Goal: Task Accomplishment & Management: Use online tool/utility

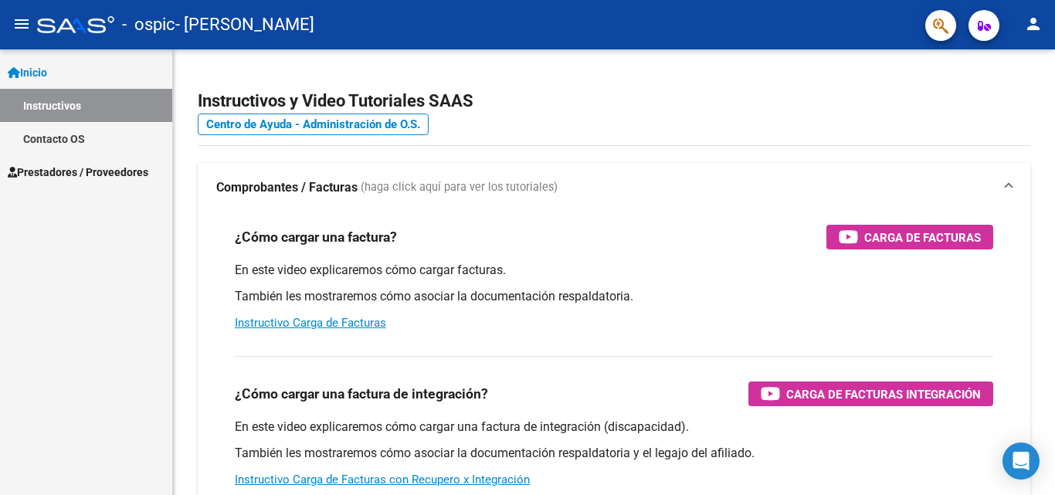
click at [79, 172] on span "Prestadores / Proveedores" at bounding box center [78, 172] width 141 height 17
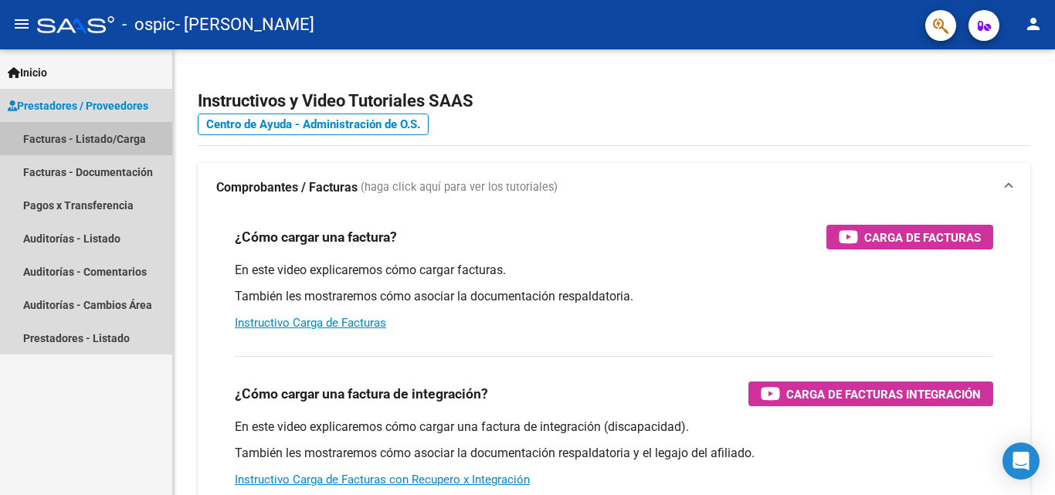
click at [105, 139] on link "Facturas - Listado/Carga" at bounding box center [86, 138] width 172 height 33
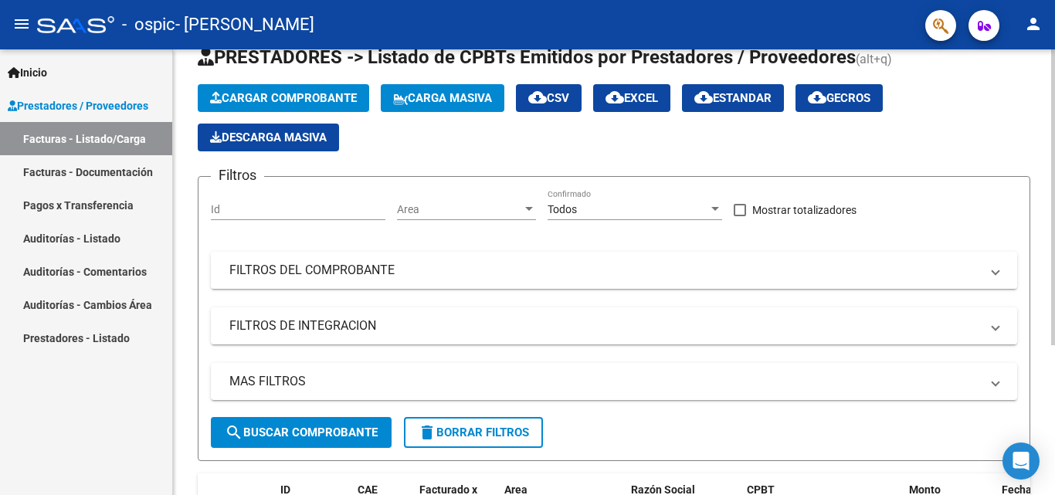
scroll to position [226, 0]
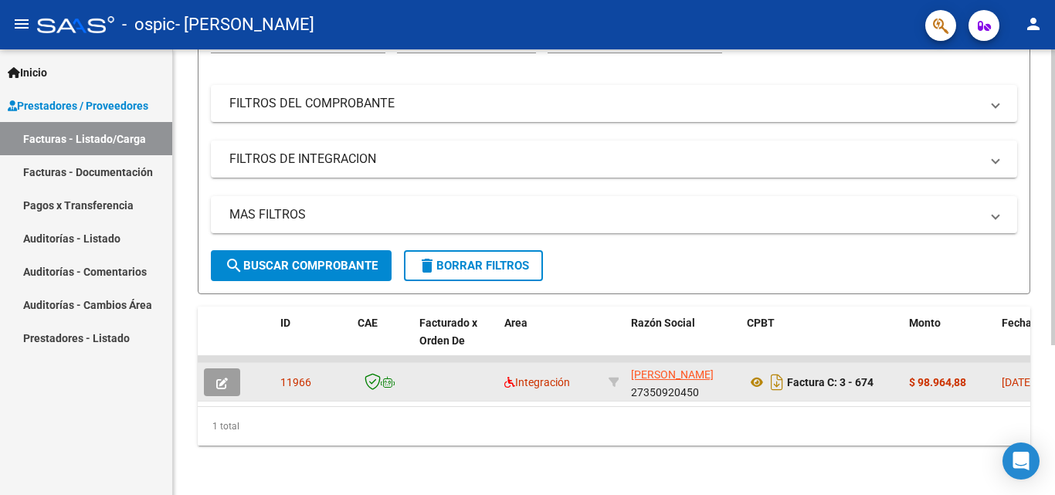
click at [225, 378] on icon "button" at bounding box center [222, 384] width 12 height 12
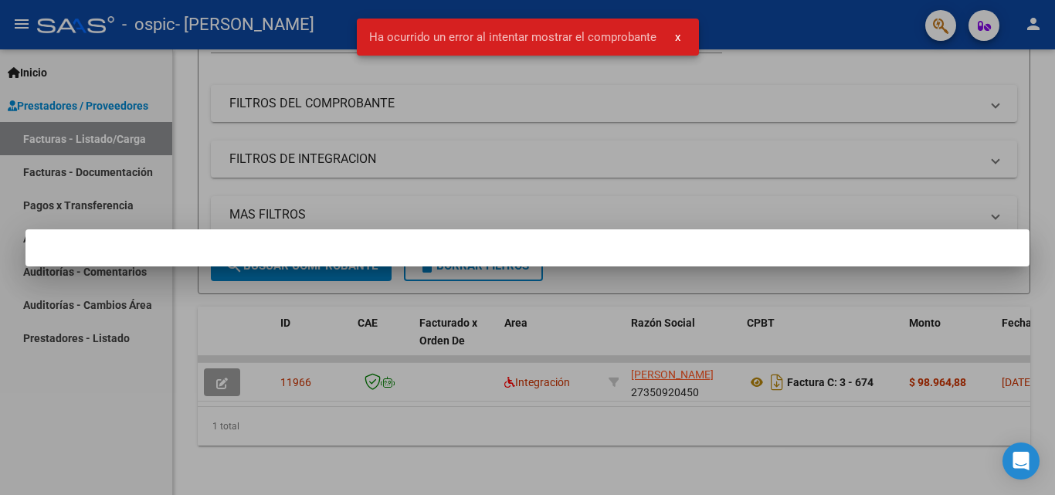
click at [223, 362] on div at bounding box center [527, 247] width 1055 height 495
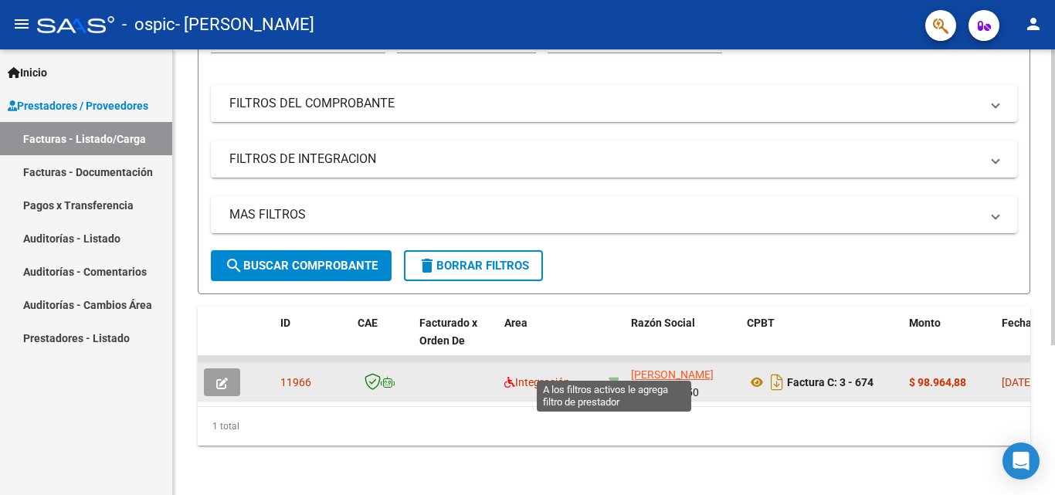
click at [613, 377] on icon at bounding box center [614, 382] width 11 height 11
type input "27350920450"
click at [612, 377] on icon at bounding box center [614, 382] width 11 height 11
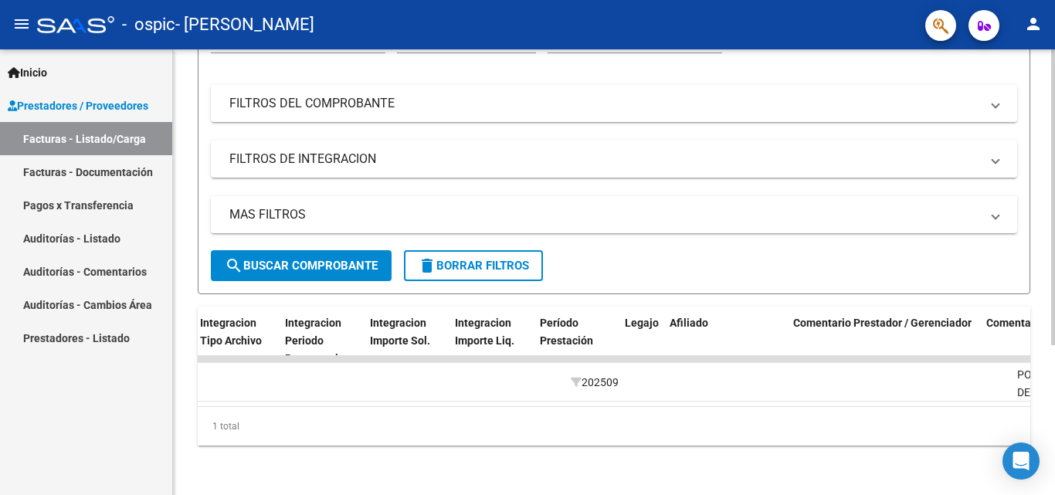
scroll to position [0, 1674]
click at [633, 317] on span "Legajo" at bounding box center [639, 323] width 34 height 12
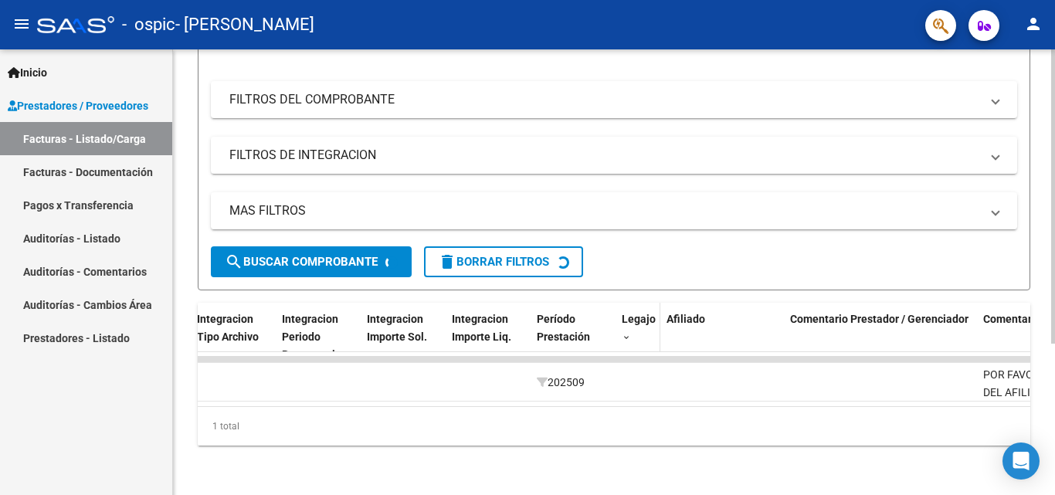
click at [633, 314] on span "Legajo" at bounding box center [639, 319] width 34 height 12
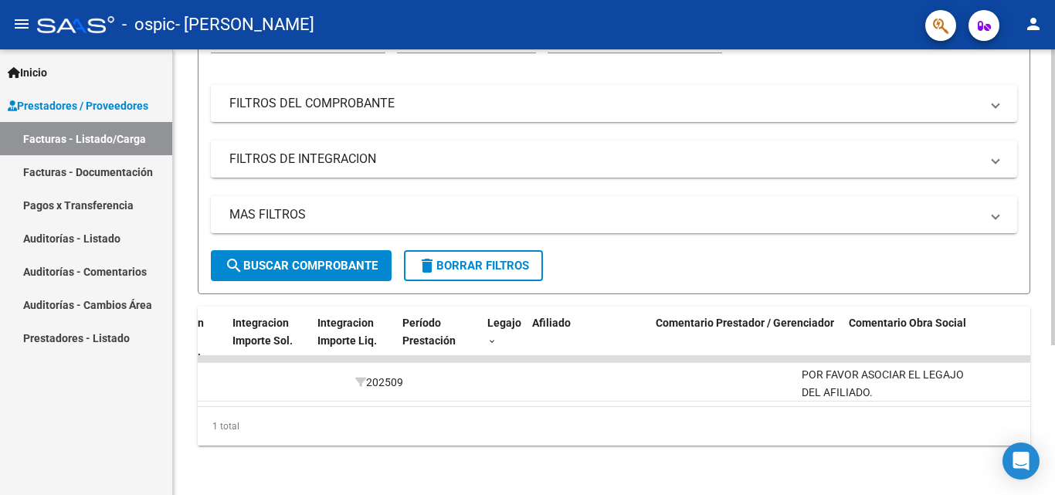
scroll to position [0, 1808]
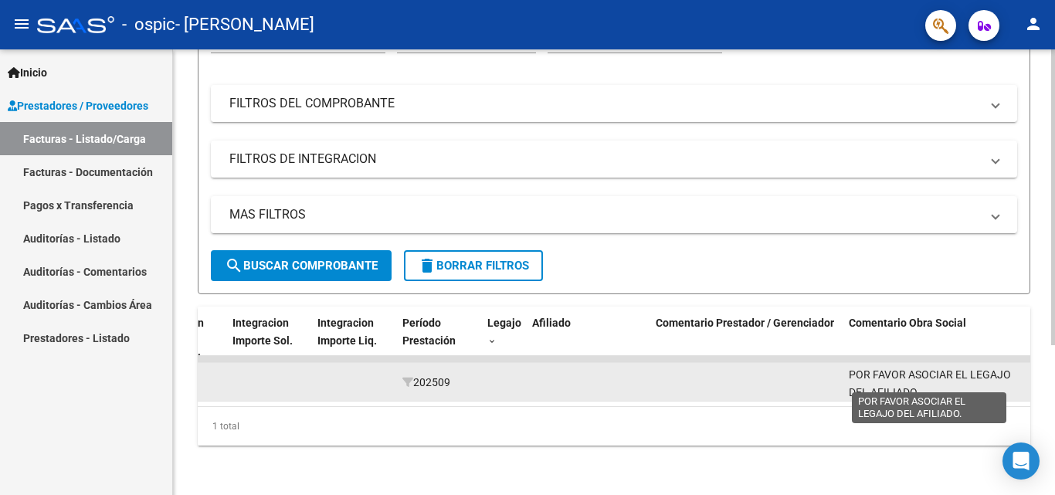
click at [883, 375] on span "POR FAVOR ASOCIAR EL LEGAJO DEL AFILIADO." at bounding box center [930, 383] width 162 height 30
click at [883, 374] on span "POR FAVOR ASOCIAR EL LEGAJO DEL AFILIADO." at bounding box center [930, 383] width 162 height 30
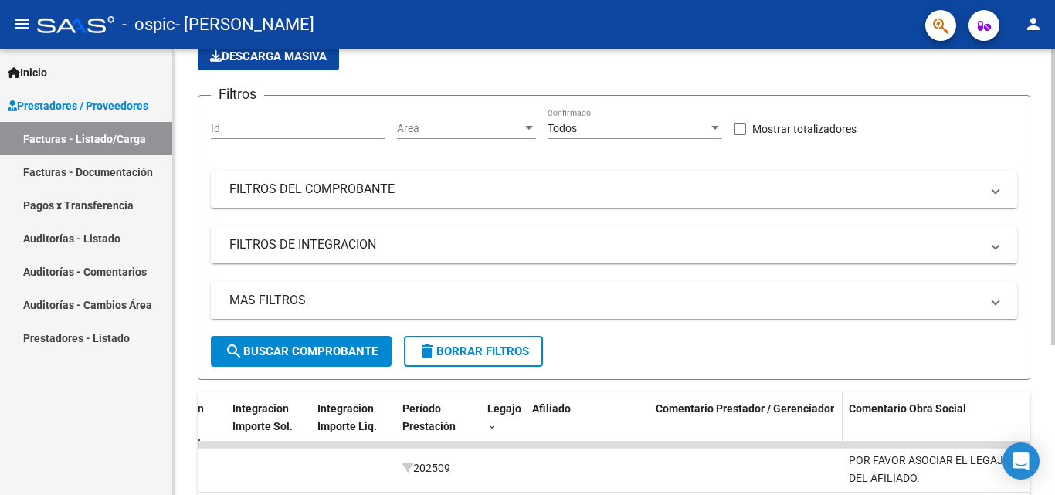
scroll to position [0, 0]
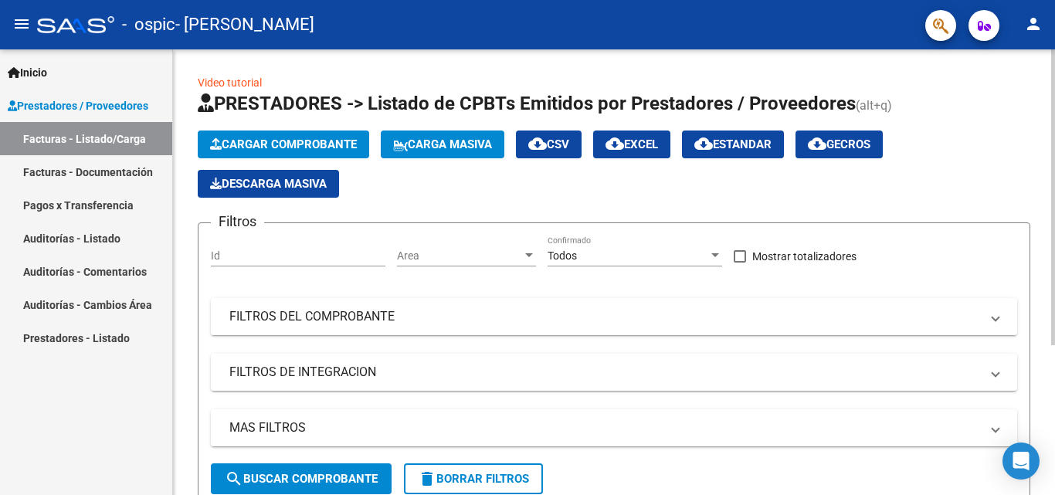
click at [399, 144] on icon at bounding box center [400, 146] width 15 height 12
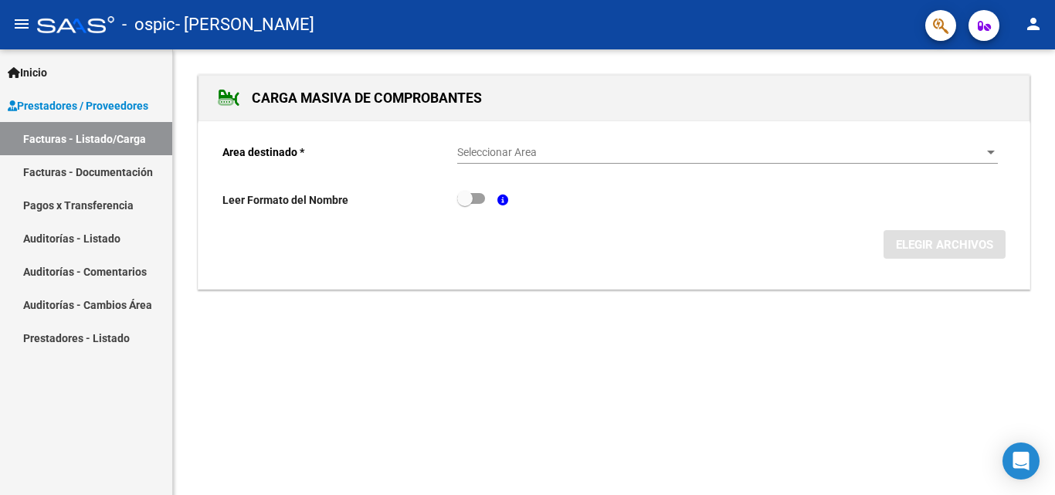
click at [493, 149] on span "Seleccionar Area" at bounding box center [720, 152] width 527 height 13
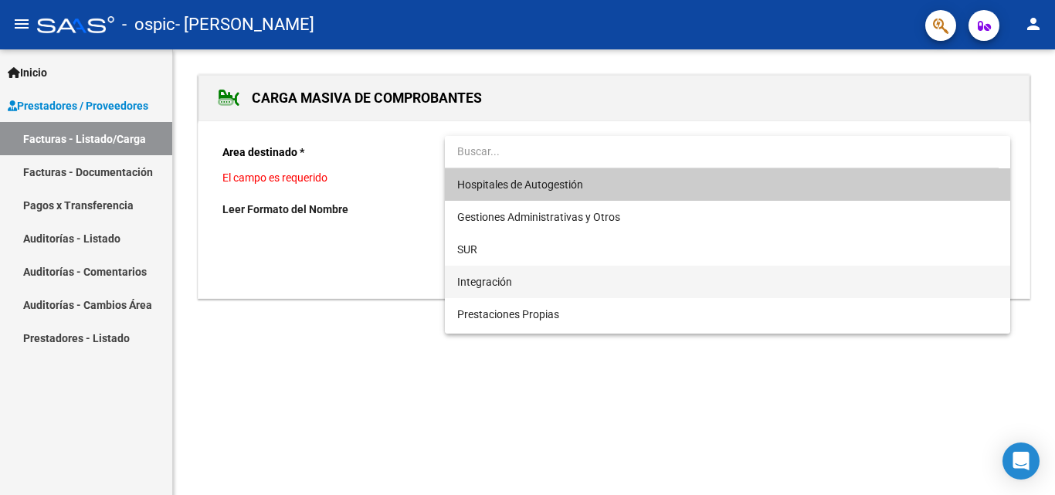
click at [560, 283] on span "Integración" at bounding box center [727, 282] width 541 height 32
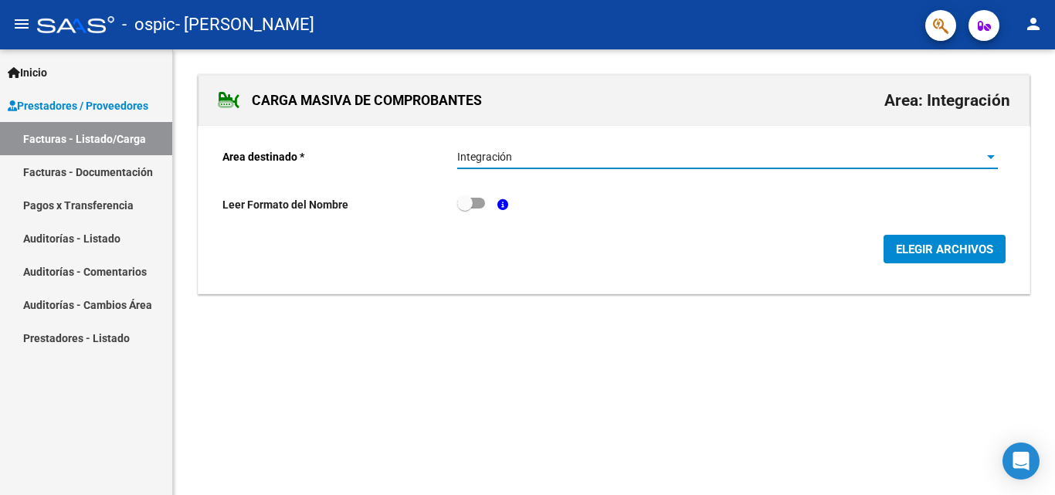
click at [63, 196] on link "Pagos x Transferencia" at bounding box center [86, 204] width 172 height 33
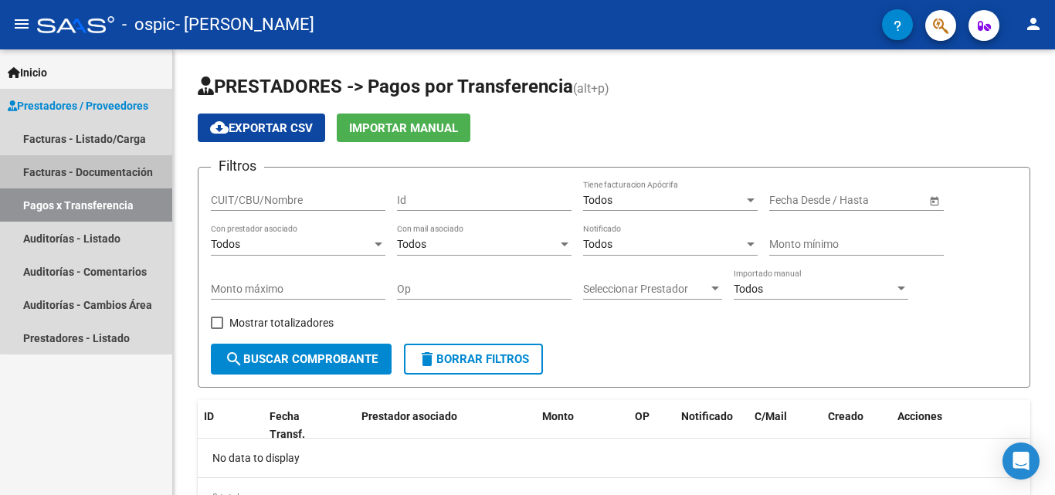
click at [104, 169] on link "Facturas - Documentación" at bounding box center [86, 171] width 172 height 33
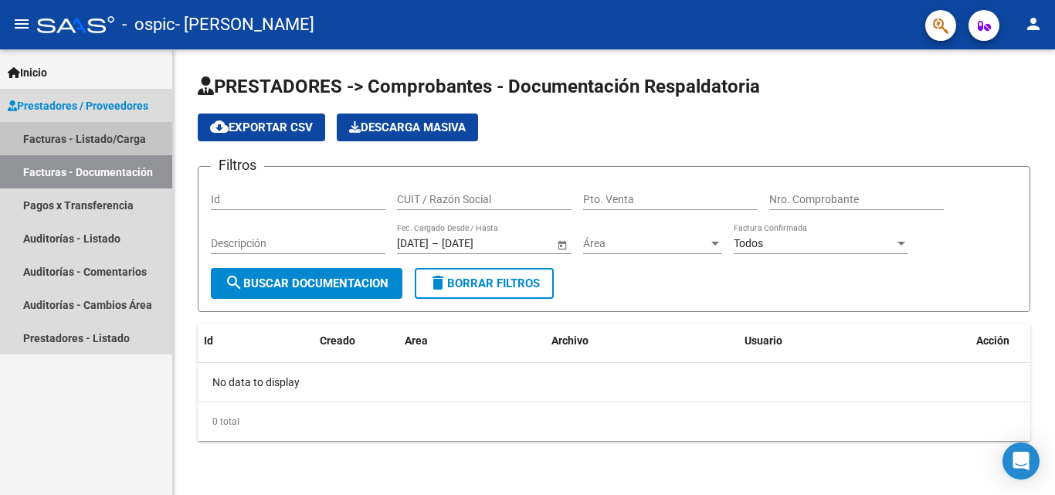
click at [112, 147] on link "Facturas - Listado/Carga" at bounding box center [86, 138] width 172 height 33
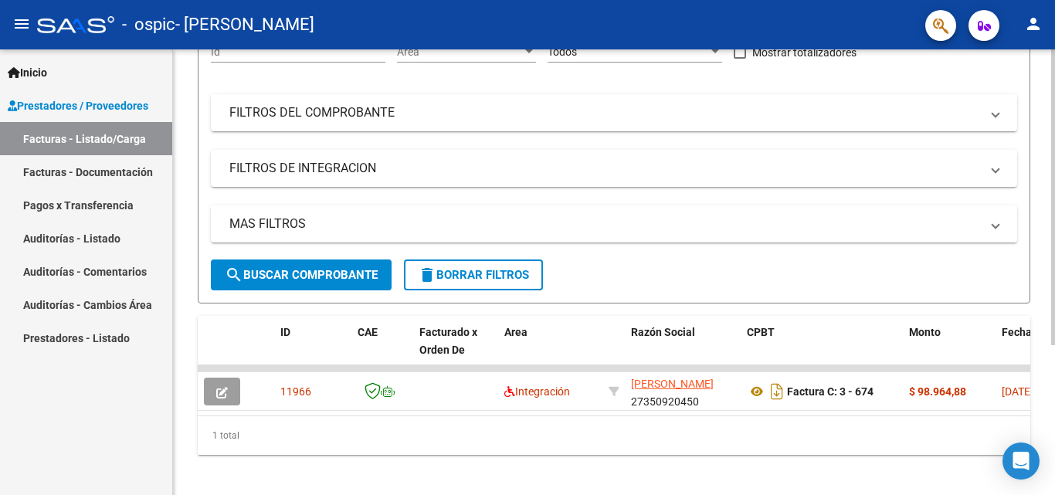
scroll to position [226, 0]
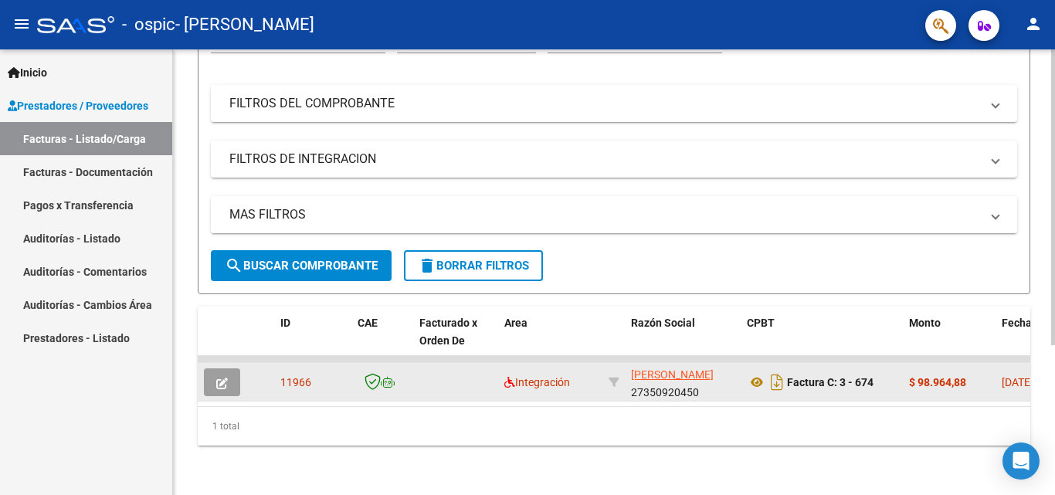
click at [214, 368] on button "button" at bounding box center [222, 382] width 36 height 28
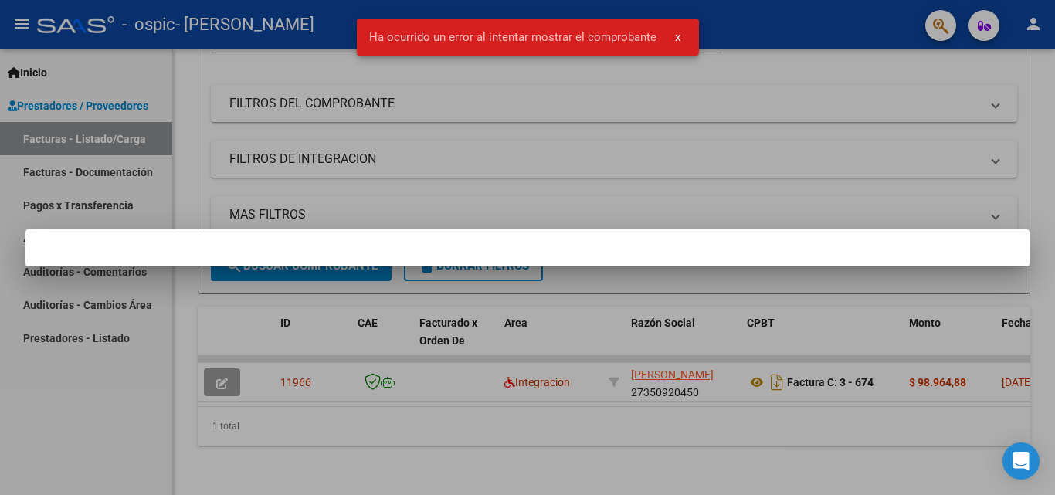
click at [219, 367] on div at bounding box center [527, 247] width 1055 height 495
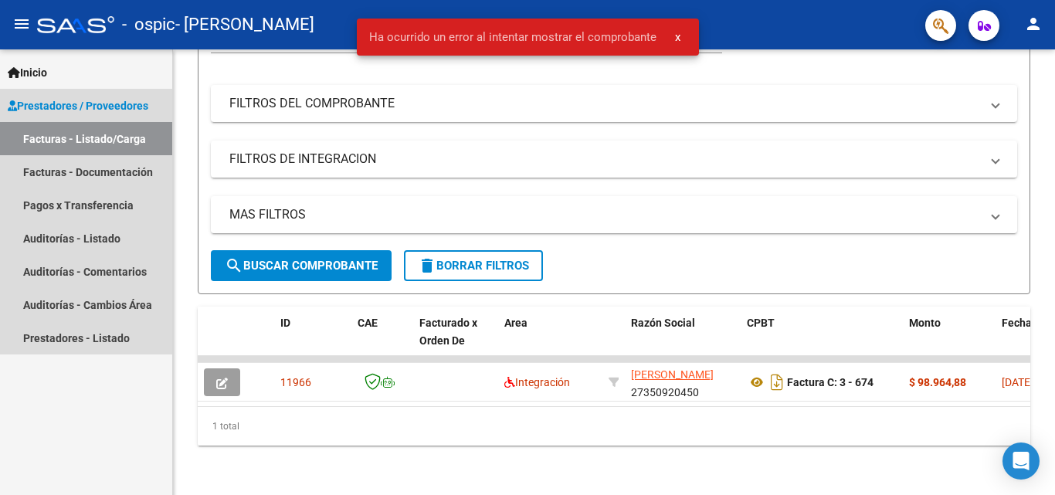
click at [104, 135] on link "Facturas - Listado/Carga" at bounding box center [86, 138] width 172 height 33
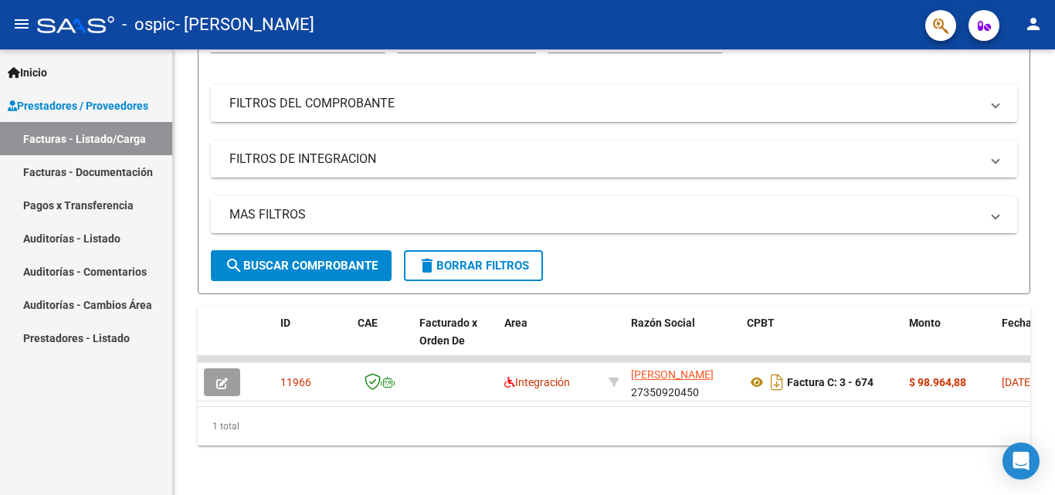
click at [118, 104] on span "Prestadores / Proveedores" at bounding box center [78, 105] width 141 height 17
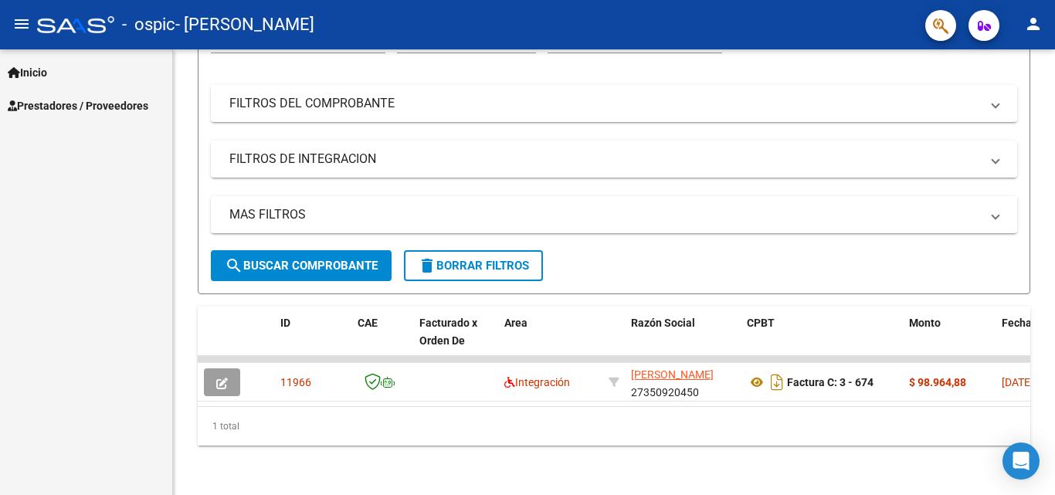
click at [119, 108] on span "Prestadores / Proveedores" at bounding box center [78, 105] width 141 height 17
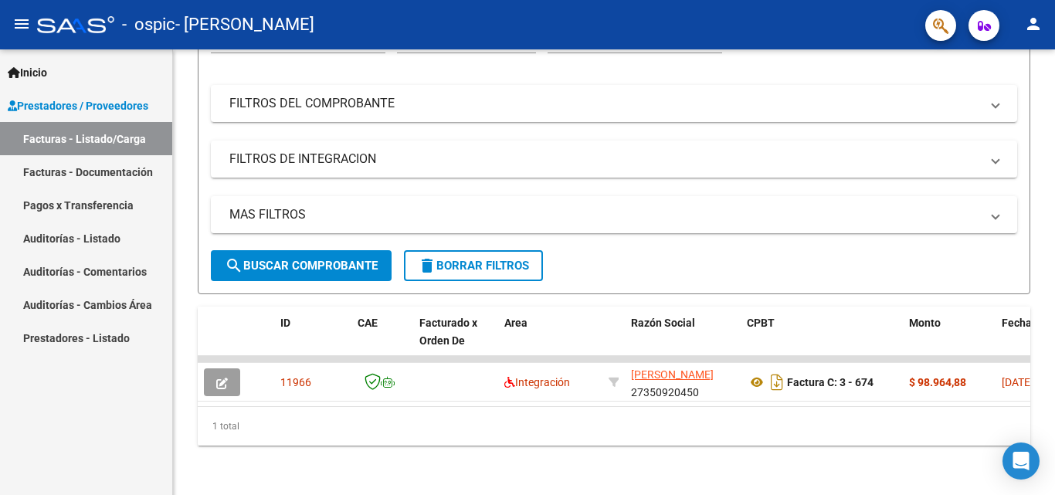
click at [121, 132] on link "Facturas - Listado/Carga" at bounding box center [86, 138] width 172 height 33
click at [90, 271] on link "Auditorías - Comentarios" at bounding box center [86, 271] width 172 height 33
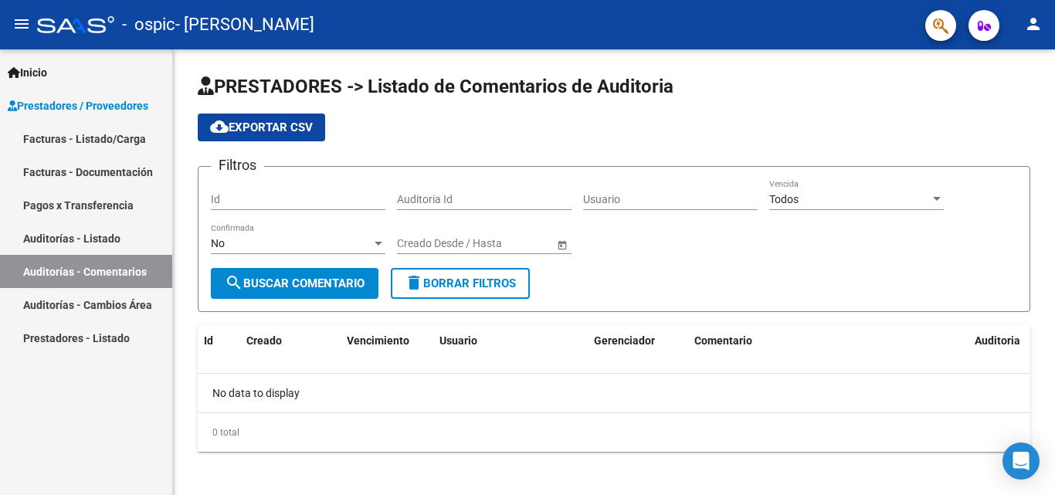
click at [90, 239] on link "Auditorías - Listado" at bounding box center [86, 238] width 172 height 33
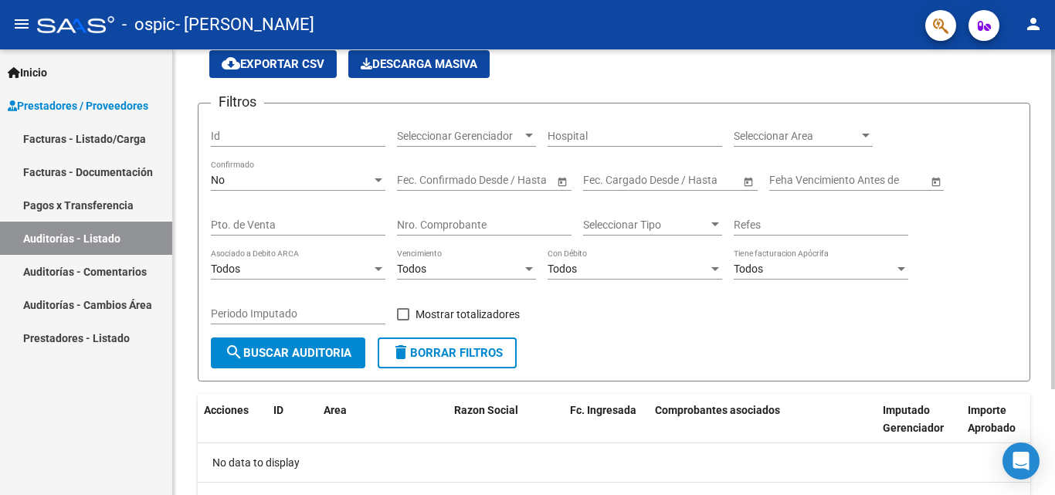
scroll to position [139, 0]
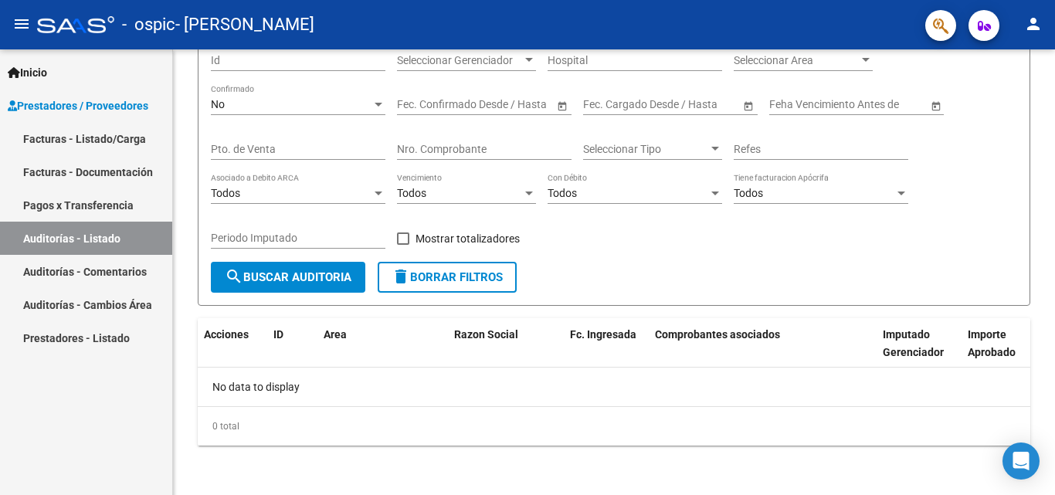
click at [108, 172] on link "Facturas - Documentación" at bounding box center [86, 171] width 172 height 33
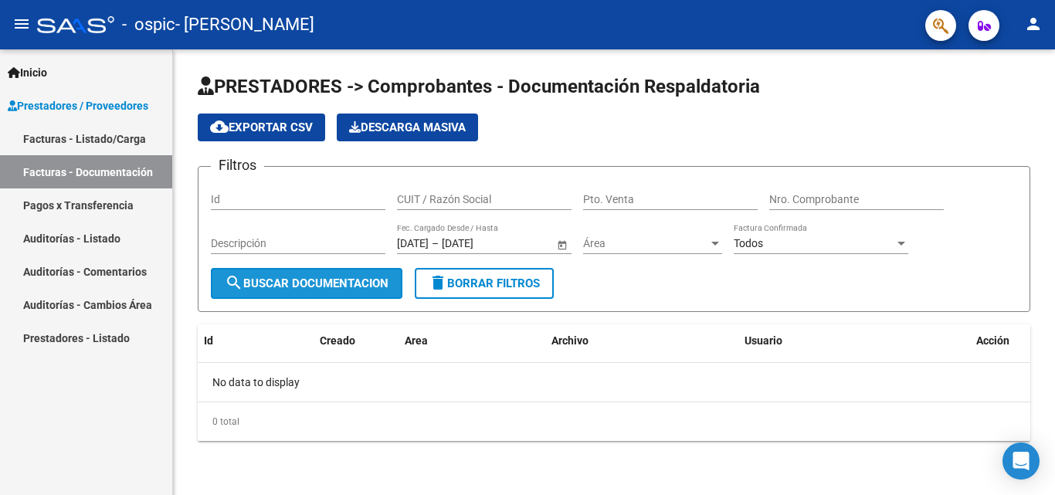
click at [378, 284] on span "search Buscar Documentacion" at bounding box center [307, 284] width 164 height 14
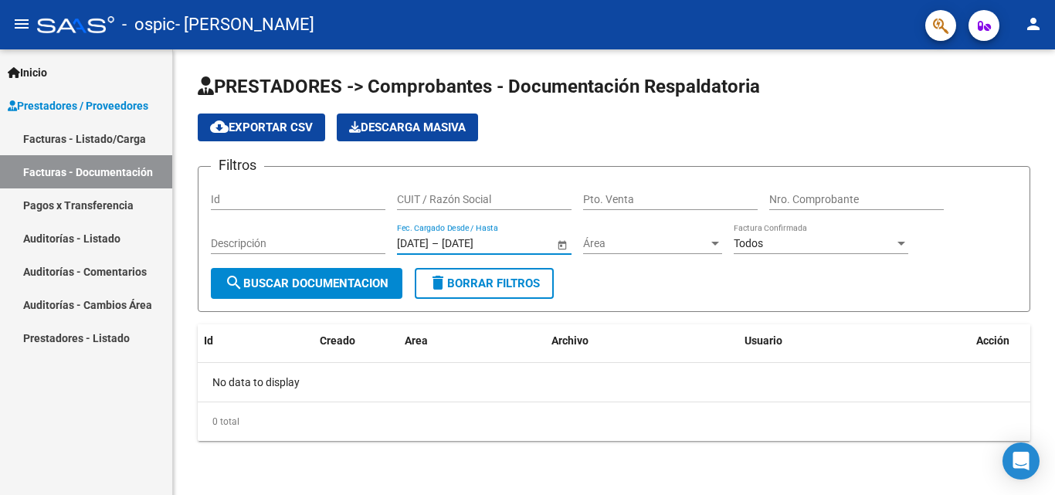
click at [421, 244] on input "[DATE]" at bounding box center [413, 243] width 32 height 13
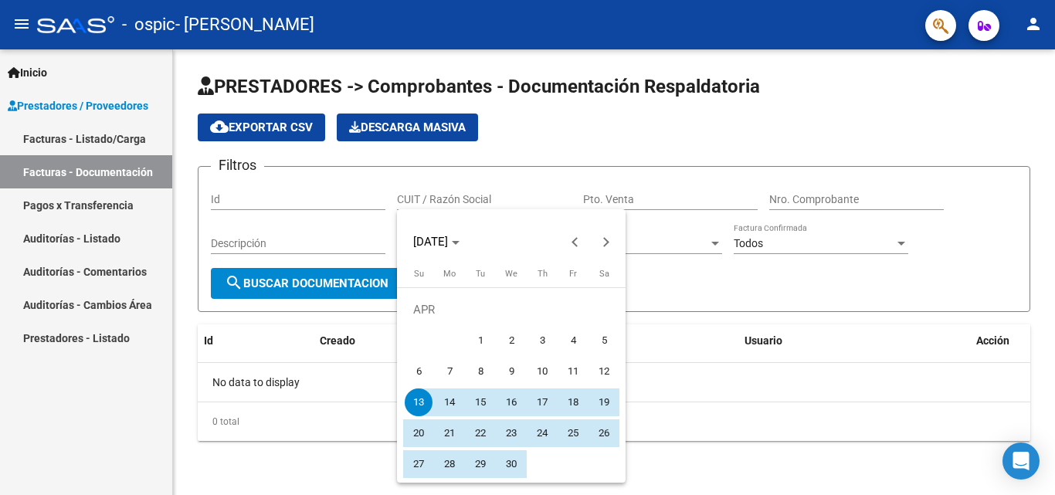
click at [390, 216] on div at bounding box center [527, 247] width 1055 height 495
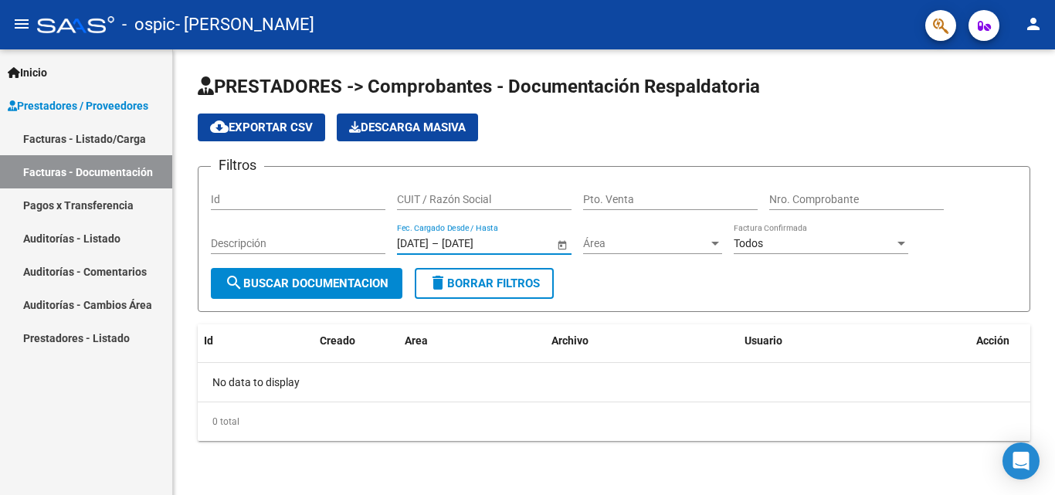
click at [110, 131] on link "Facturas - Listado/Carga" at bounding box center [86, 138] width 172 height 33
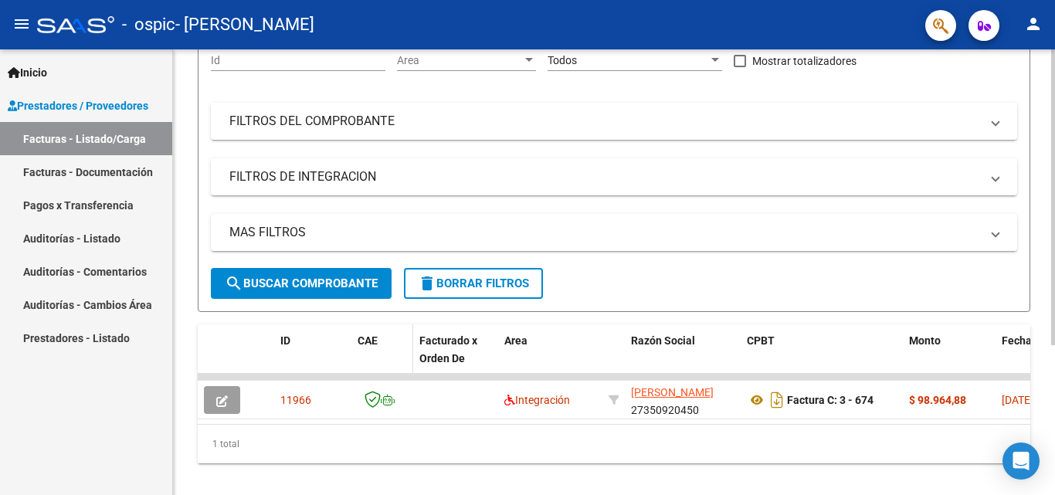
scroll to position [226, 0]
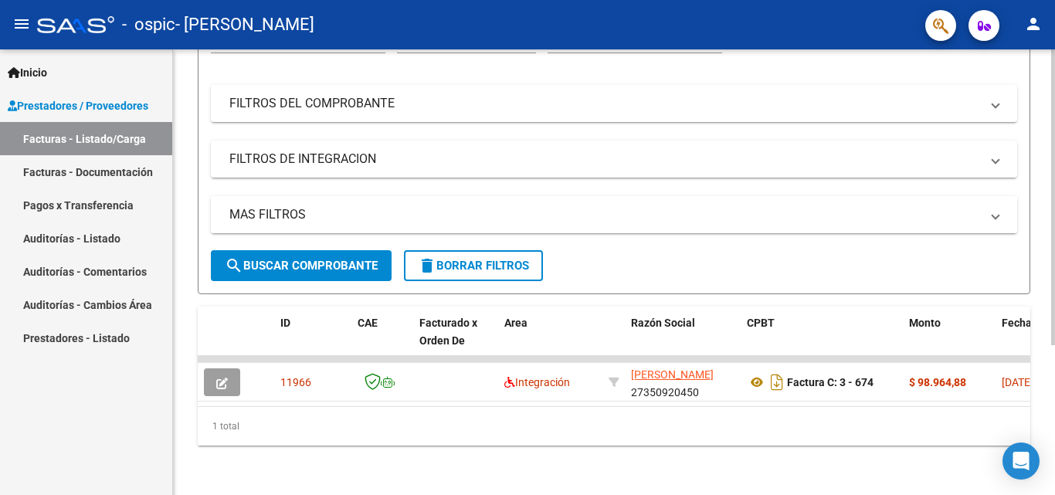
click at [249, 206] on mat-panel-title "MAS FILTROS" at bounding box center [604, 214] width 751 height 17
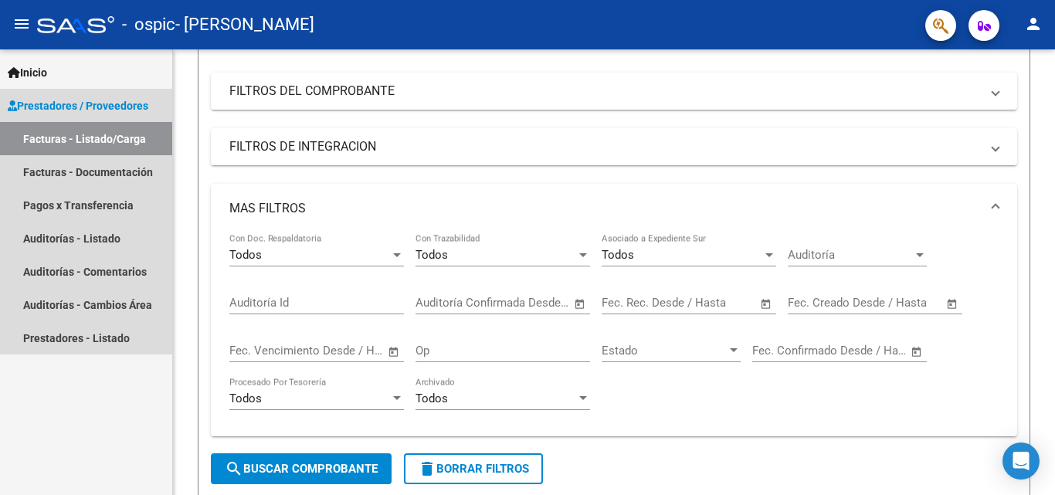
click at [107, 141] on link "Facturas - Listado/Carga" at bounding box center [86, 138] width 172 height 33
click at [128, 176] on link "Facturas - Documentación" at bounding box center [86, 171] width 172 height 33
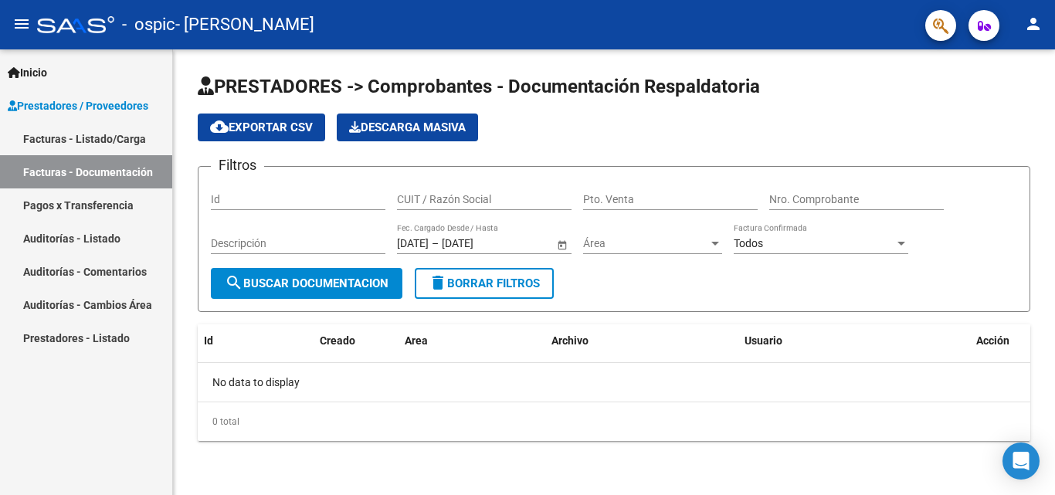
click at [138, 138] on link "Facturas - Listado/Carga" at bounding box center [86, 138] width 172 height 33
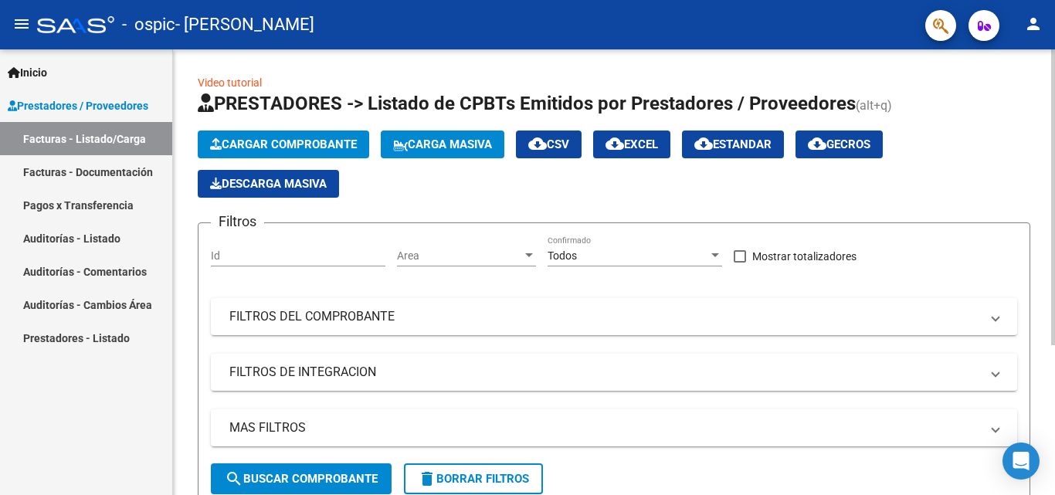
click at [272, 144] on span "Cargar Comprobante" at bounding box center [283, 145] width 147 height 14
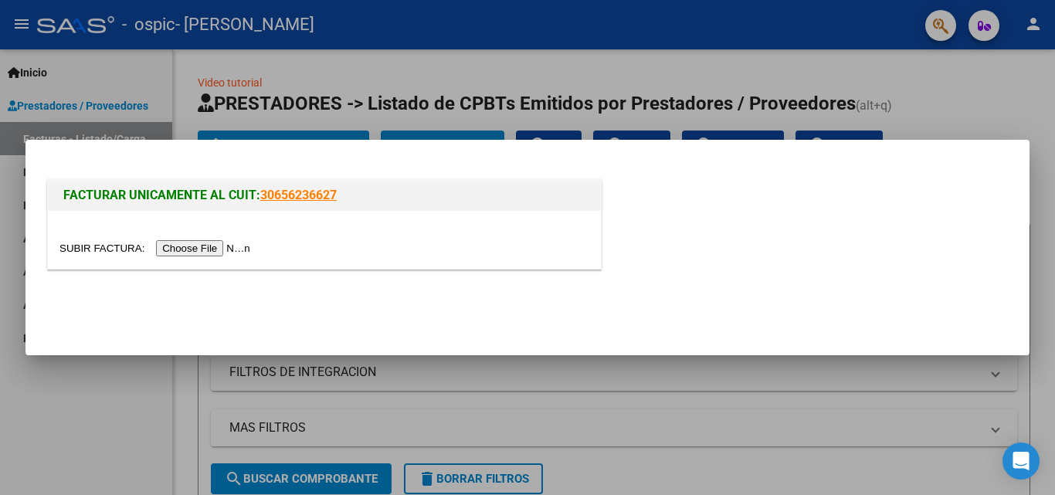
click at [250, 250] on input "file" at bounding box center [156, 248] width 195 height 16
click at [215, 248] on input "file" at bounding box center [156, 248] width 195 height 16
click at [106, 419] on div at bounding box center [527, 247] width 1055 height 495
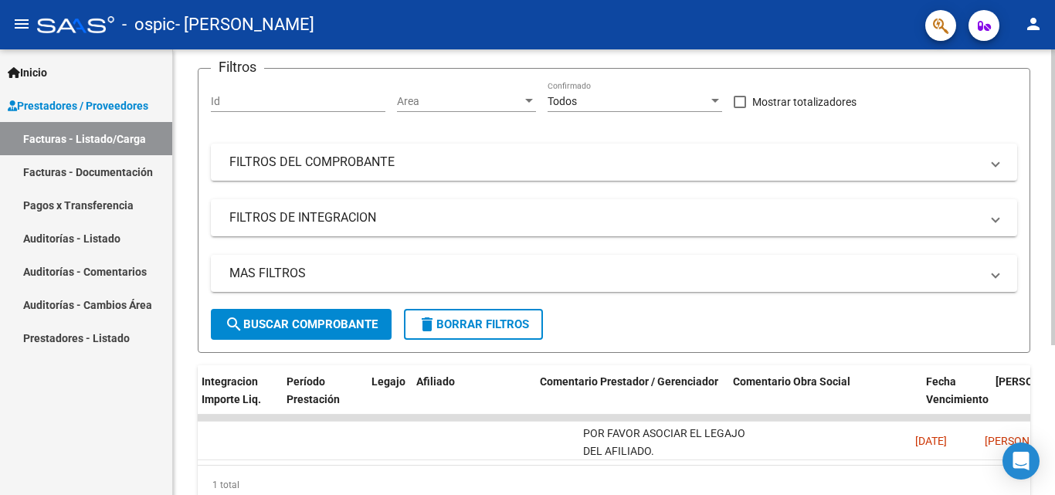
scroll to position [0, 2424]
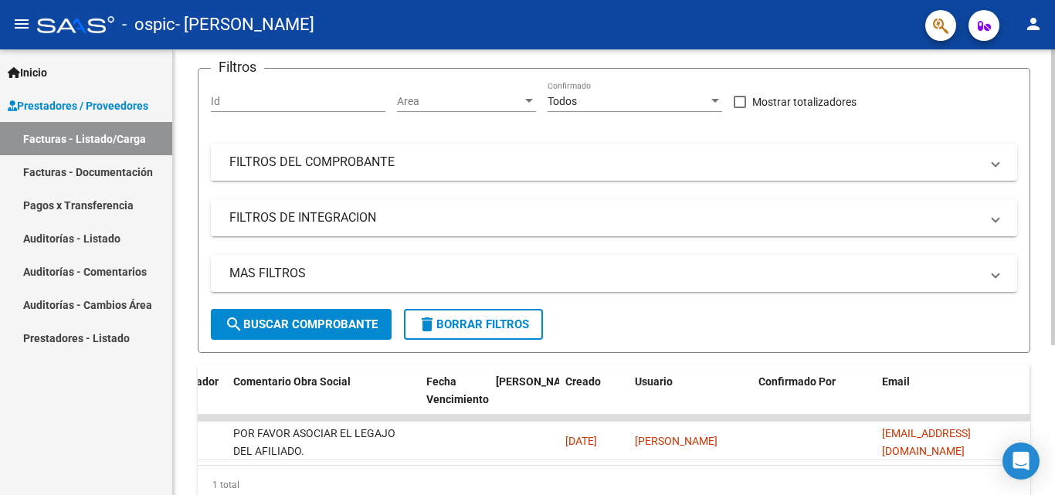
drag, startPoint x: 984, startPoint y: 383, endPoint x: 890, endPoint y: 404, distance: 96.5
click at [903, 404] on datatable-header-cell "Email" at bounding box center [953, 399] width 154 height 68
click at [813, 396] on datatable-header-cell "Confirmado Por" at bounding box center [814, 399] width 124 height 68
click at [811, 395] on datatable-header-cell "Confirmado Por" at bounding box center [814, 399] width 124 height 68
click at [639, 384] on span "Usuario" at bounding box center [654, 381] width 38 height 12
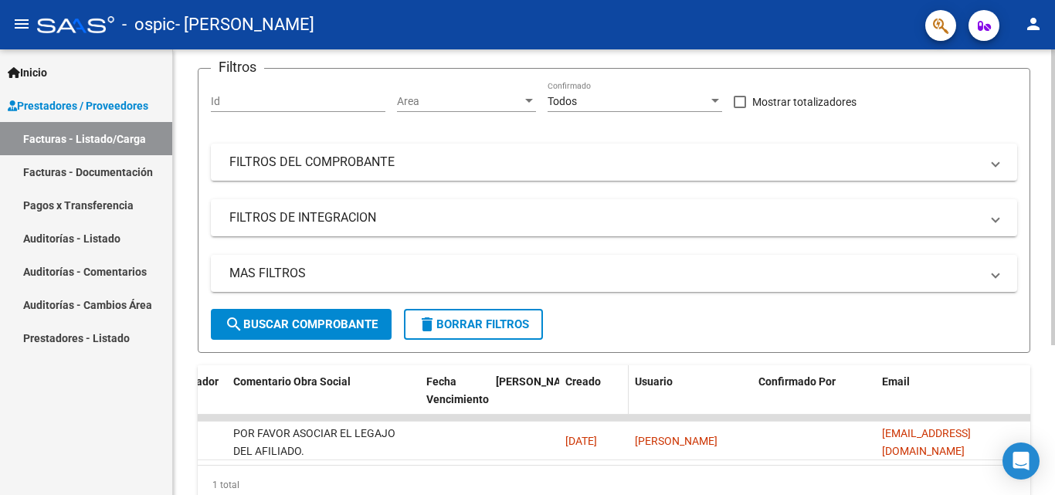
click at [577, 379] on span "Creado" at bounding box center [583, 381] width 36 height 12
click at [598, 387] on span "Creado" at bounding box center [583, 381] width 36 height 12
click at [528, 388] on span "[PERSON_NAME]" at bounding box center [537, 381] width 83 height 12
click at [453, 396] on span "Fecha Vencimiento" at bounding box center [457, 390] width 63 height 30
click at [290, 385] on span "Comentario Obra Social" at bounding box center [291, 381] width 117 height 12
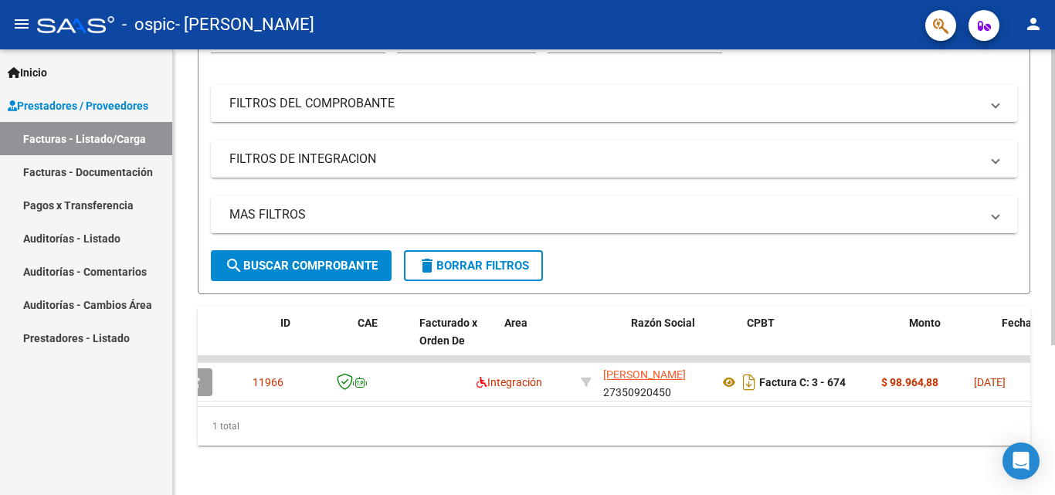
scroll to position [0, 0]
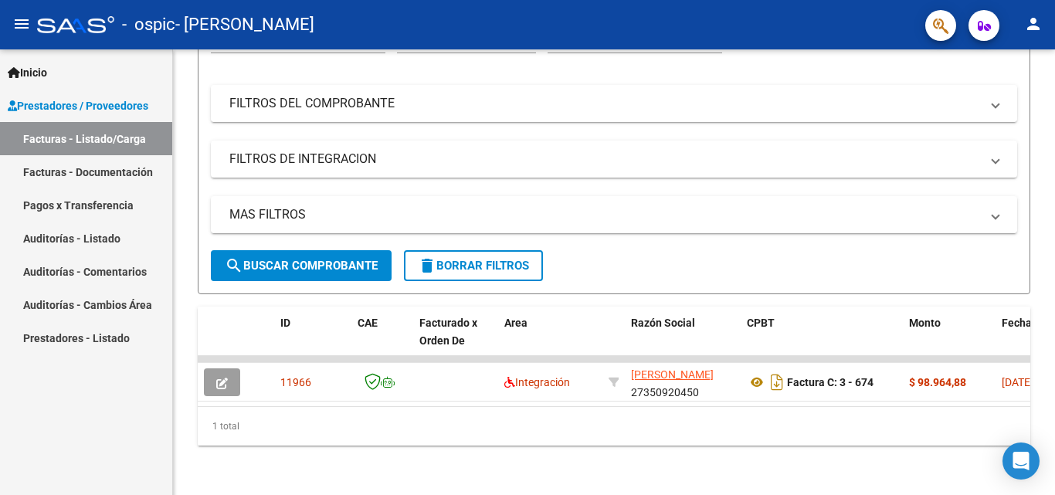
click at [123, 135] on link "Facturas - Listado/Carga" at bounding box center [86, 138] width 172 height 33
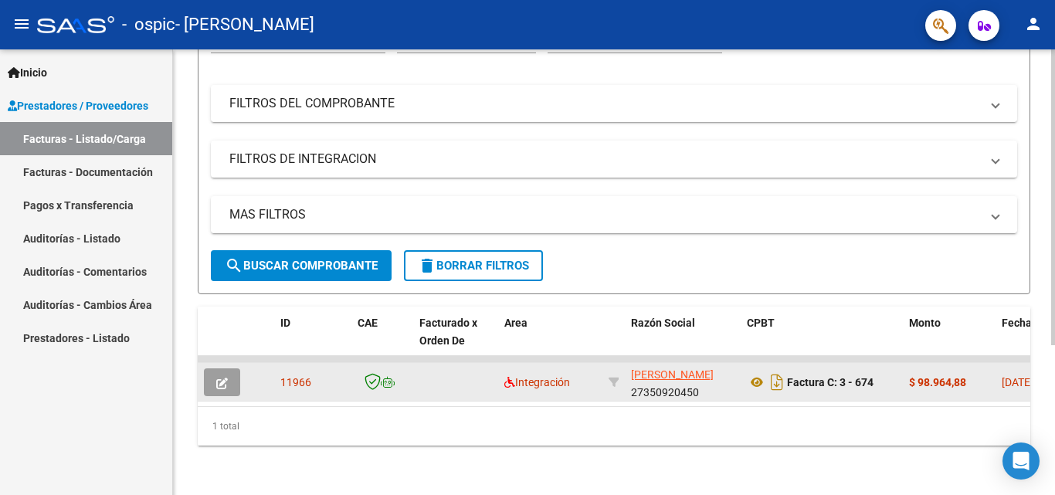
click at [219, 378] on icon "button" at bounding box center [222, 384] width 12 height 12
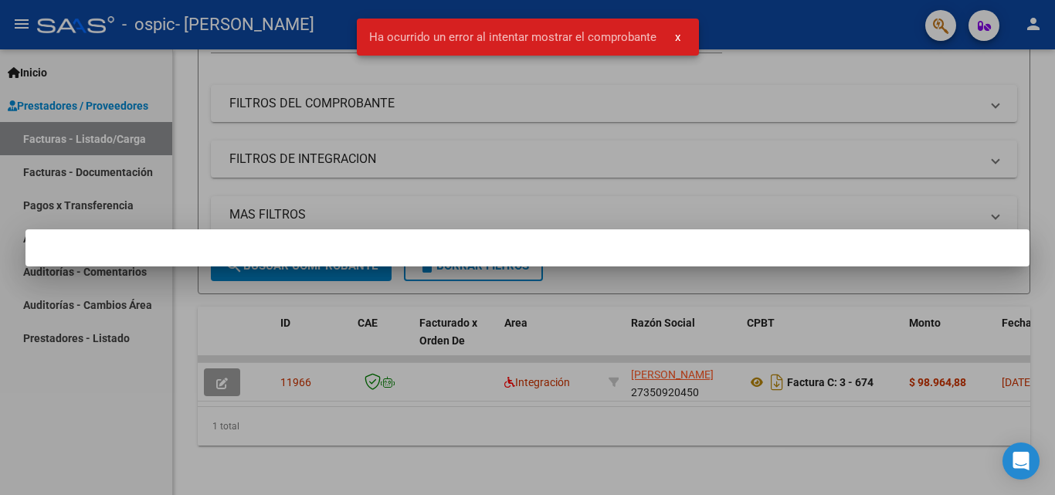
click at [221, 369] on div at bounding box center [527, 247] width 1055 height 495
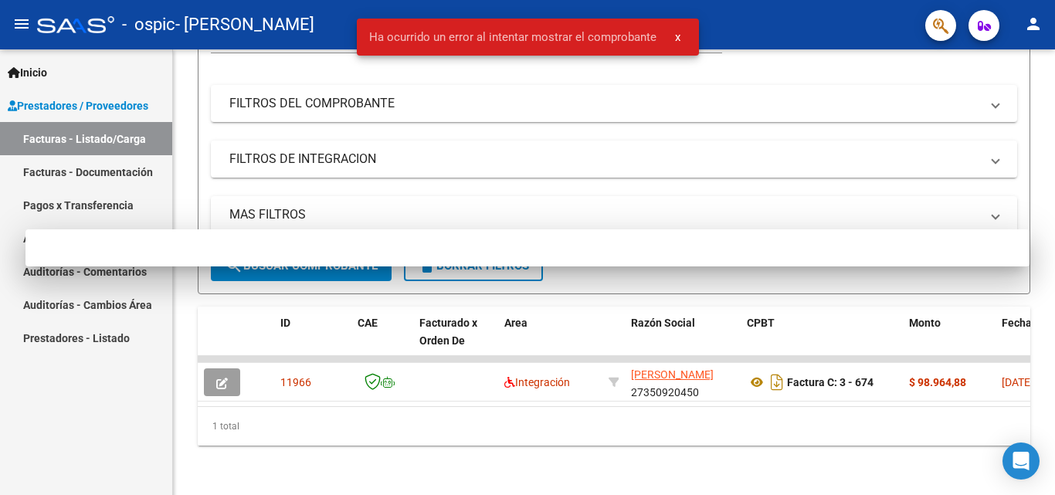
scroll to position [226, 0]
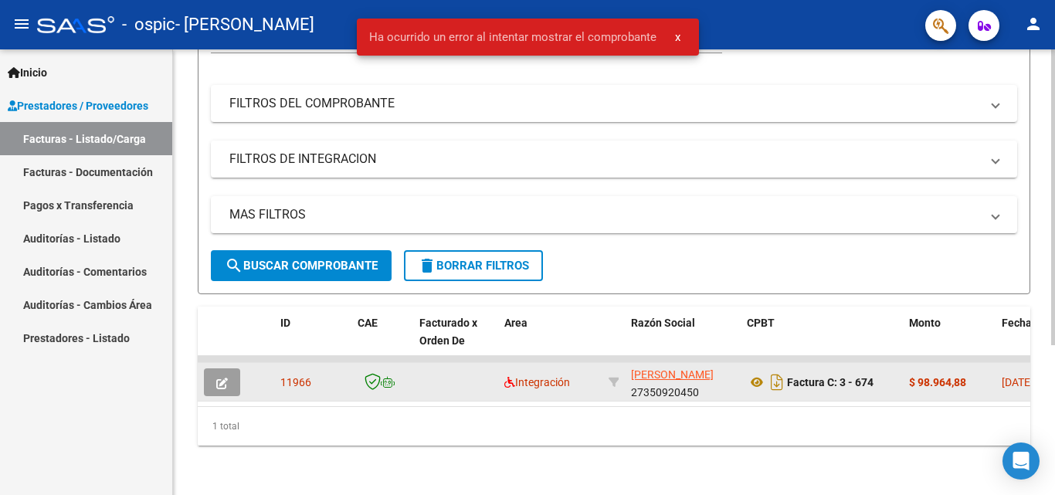
drag, startPoint x: 221, startPoint y: 369, endPoint x: 225, endPoint y: 376, distance: 8.0
click at [225, 378] on icon "button" at bounding box center [222, 384] width 12 height 12
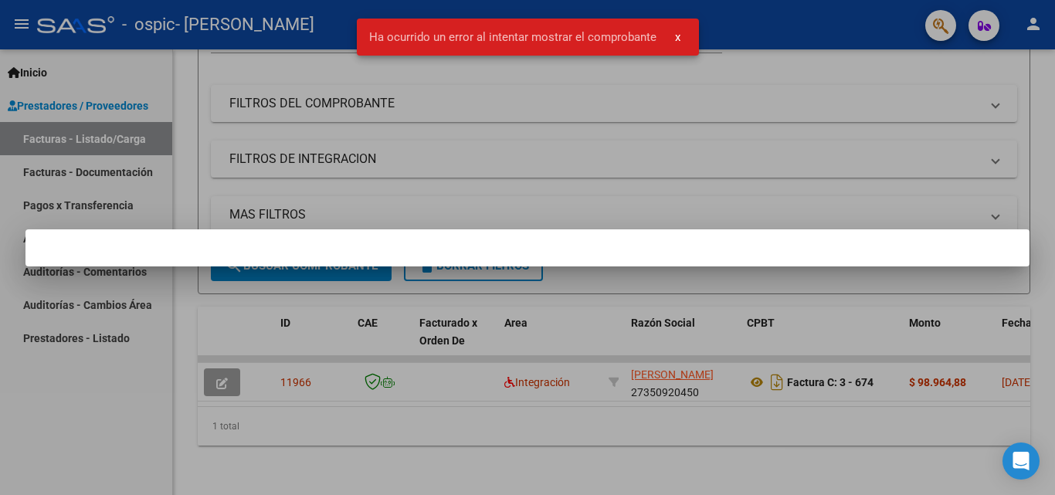
click at [314, 419] on div at bounding box center [527, 247] width 1055 height 495
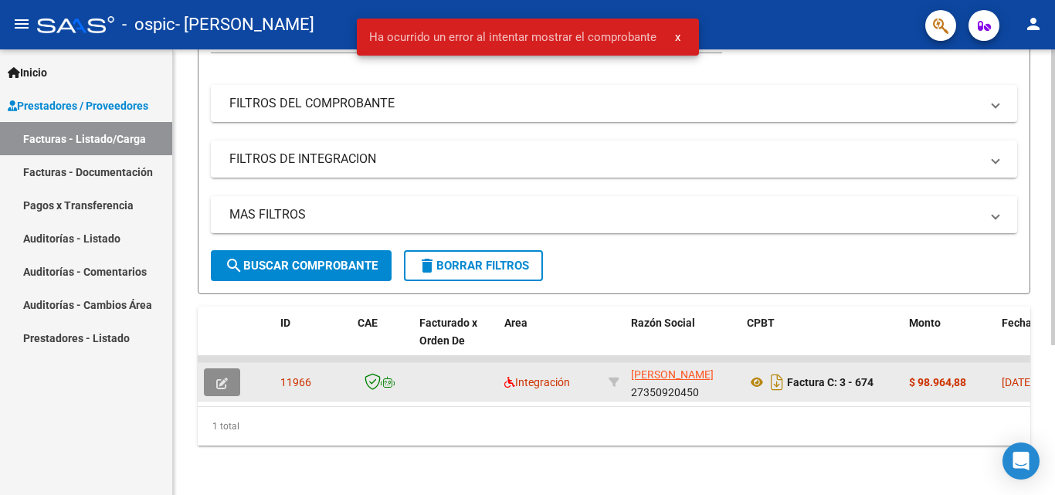
click at [216, 368] on button "button" at bounding box center [222, 382] width 36 height 28
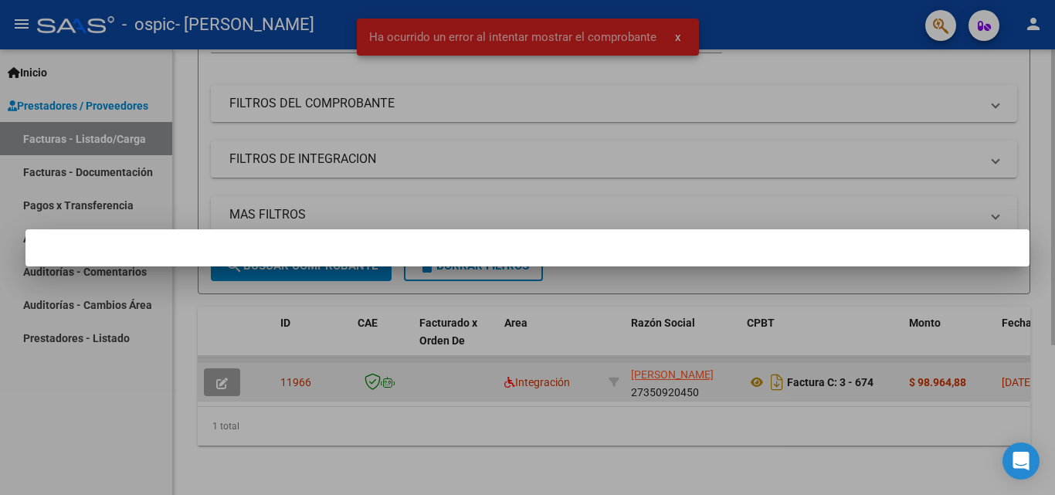
click at [217, 362] on div at bounding box center [527, 247] width 1055 height 495
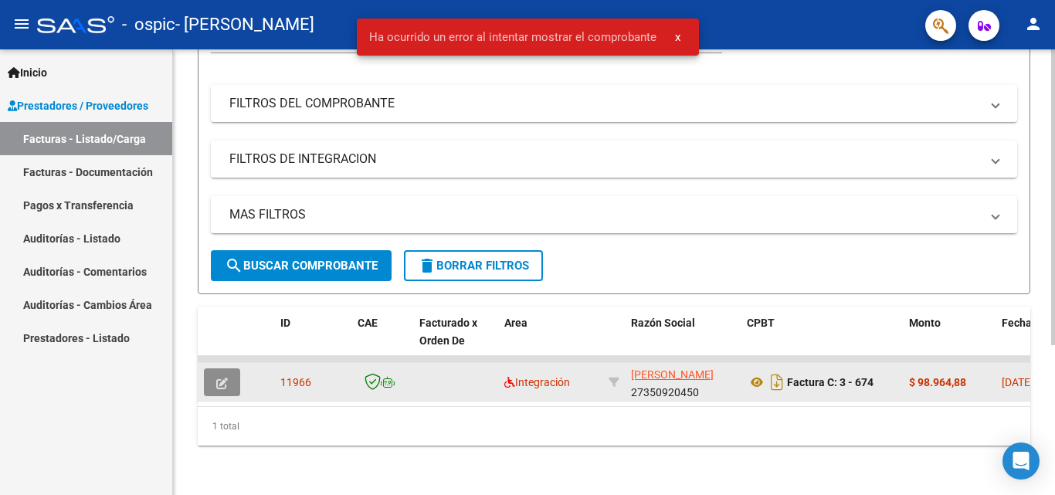
click at [219, 368] on button "button" at bounding box center [222, 382] width 36 height 28
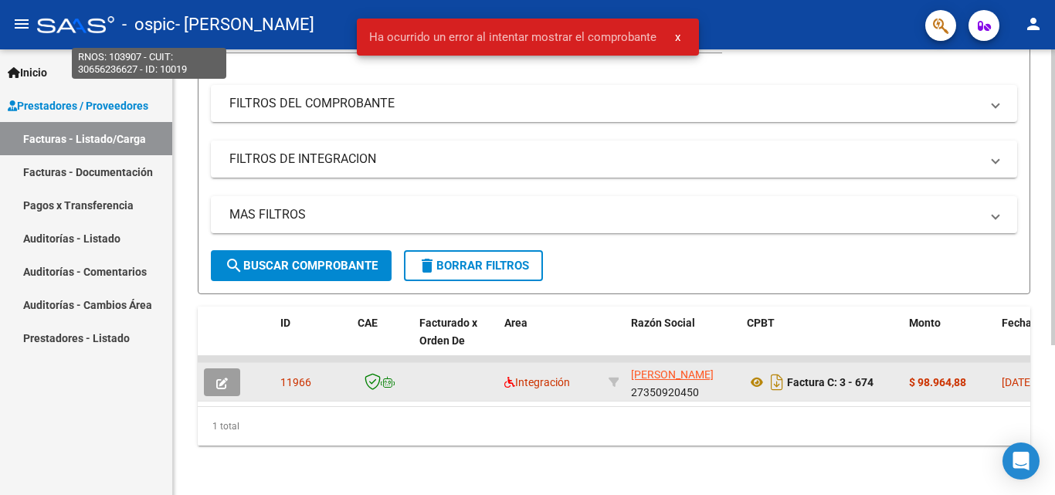
drag, startPoint x: 1037, startPoint y: 1, endPoint x: 132, endPoint y: 31, distance: 905.1
click at [132, 31] on span "- ospic" at bounding box center [148, 25] width 53 height 34
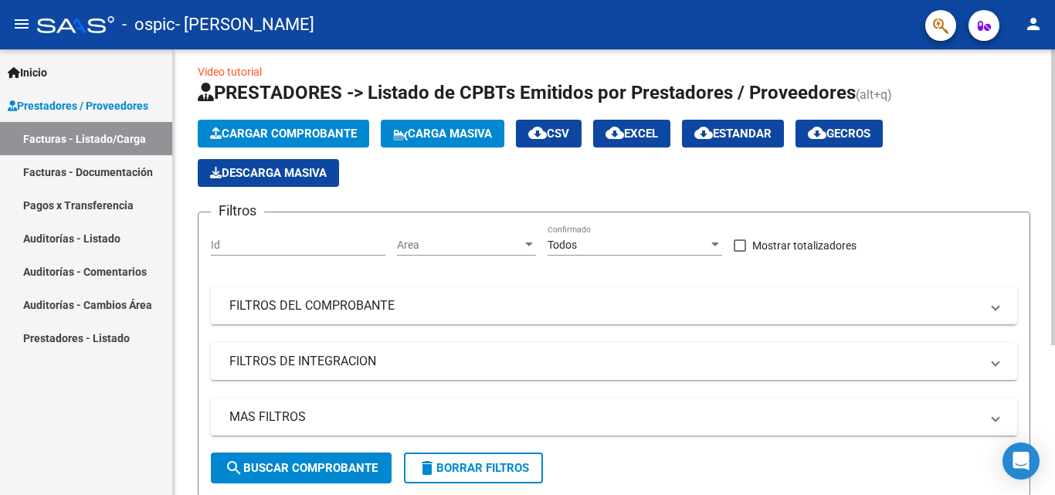
scroll to position [0, 0]
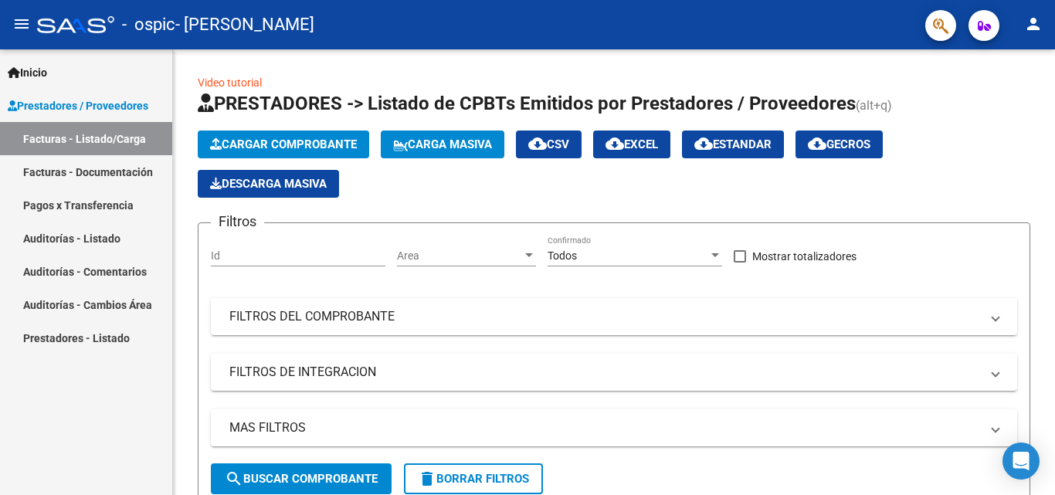
click at [98, 102] on span "Prestadores / Proveedores" at bounding box center [78, 105] width 141 height 17
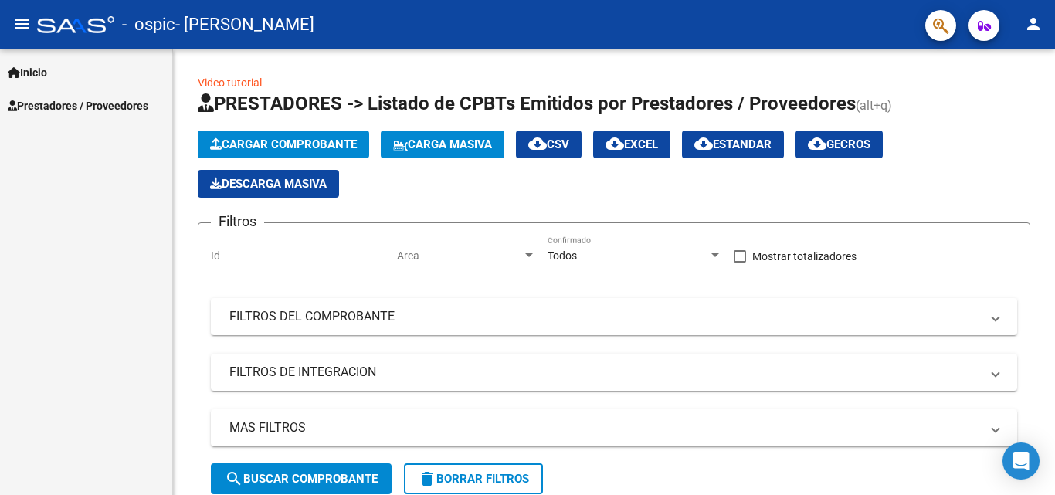
click at [114, 144] on div "Inicio Instructivos Contacto OS Prestadores / Proveedores Facturas - Listado/Ca…" at bounding box center [86, 272] width 172 height 446
click at [107, 109] on span "Prestadores / Proveedores" at bounding box center [78, 105] width 141 height 17
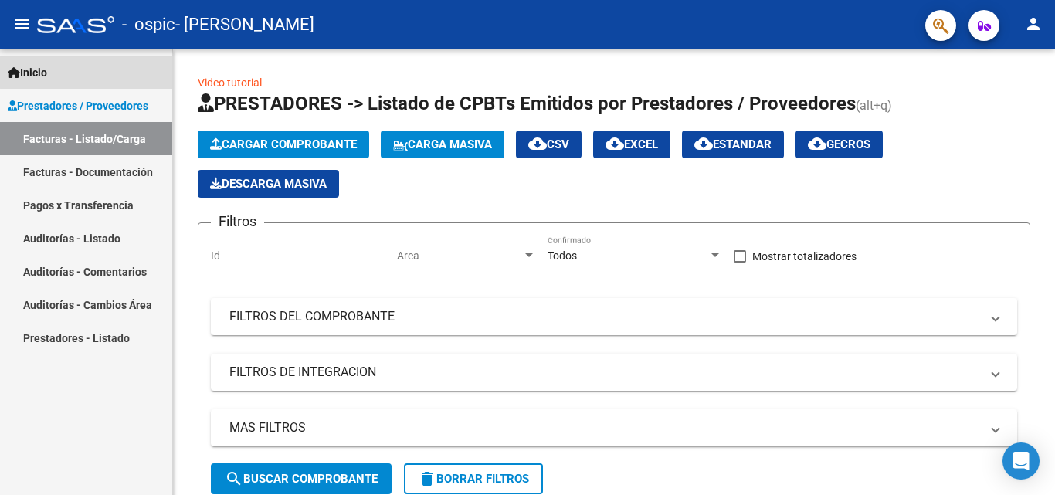
click at [87, 69] on link "Inicio" at bounding box center [86, 72] width 172 height 33
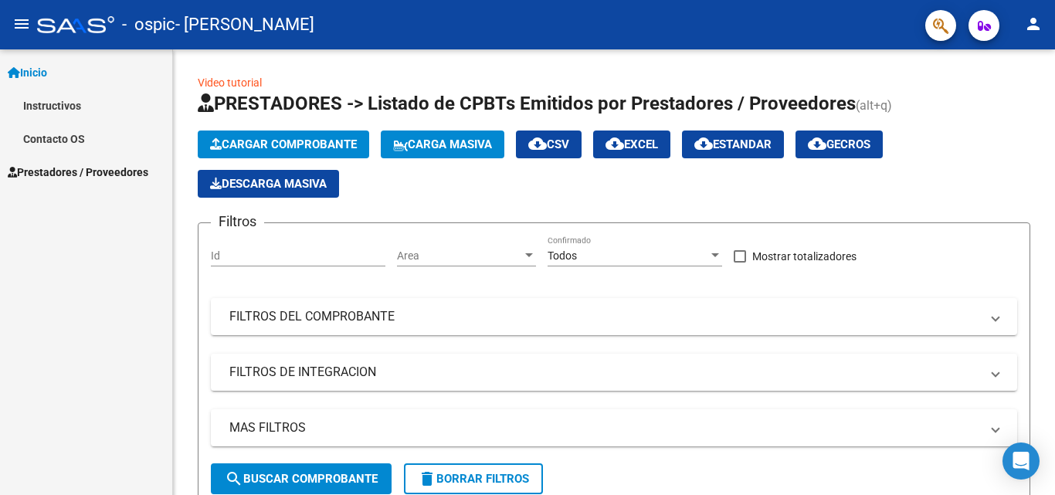
click at [143, 170] on span "Prestadores / Proveedores" at bounding box center [78, 172] width 141 height 17
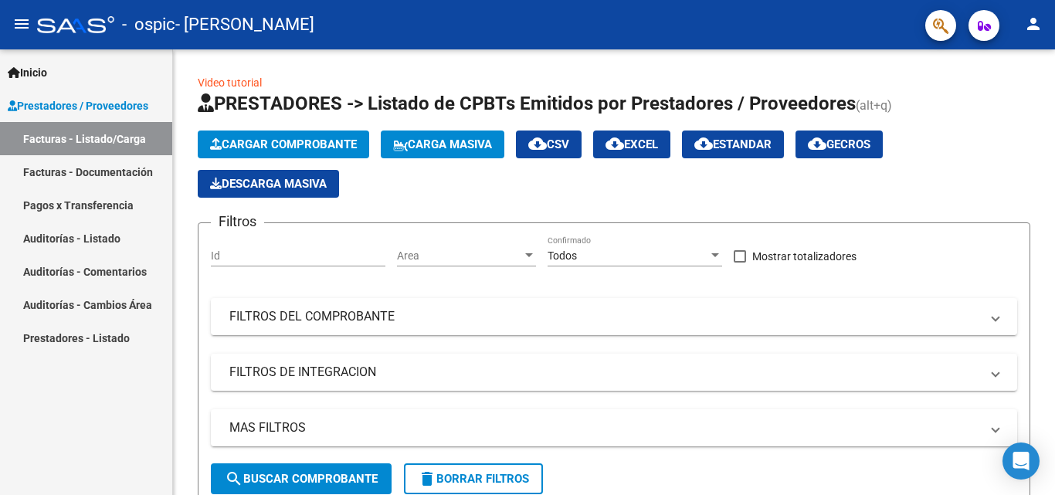
click at [115, 141] on link "Facturas - Listado/Carga" at bounding box center [86, 138] width 172 height 33
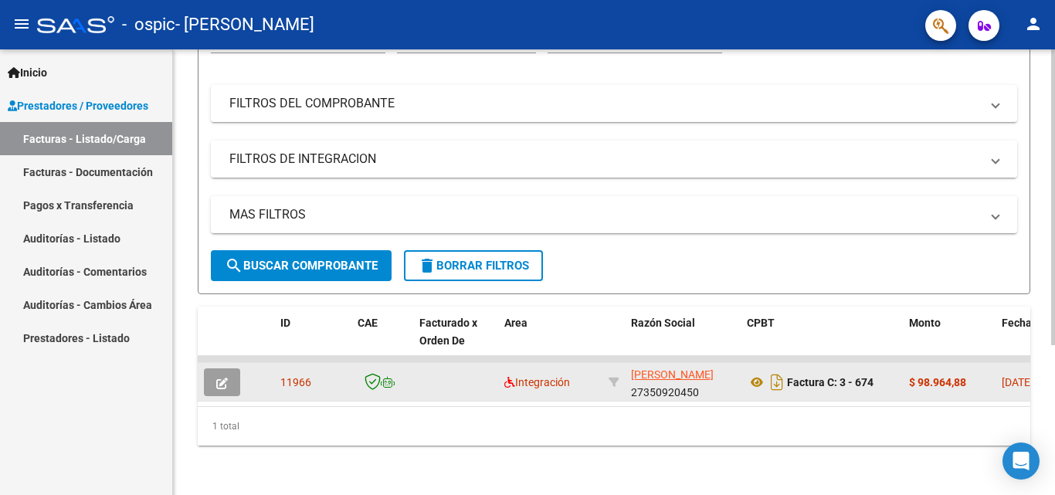
scroll to position [226, 0]
click at [216, 368] on button "button" at bounding box center [222, 382] width 36 height 28
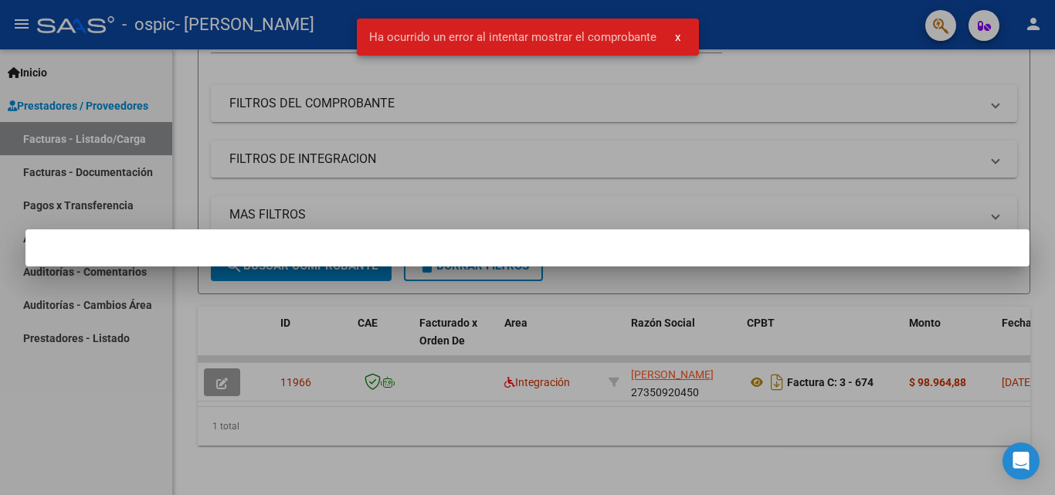
click at [450, 53] on snack-bar-container "Ha ocurrido un error al intentar mostrar el comprobante x" at bounding box center [528, 37] width 342 height 37
drag, startPoint x: 90, startPoint y: 111, endPoint x: 101, endPoint y: 97, distance: 17.6
click at [91, 107] on div at bounding box center [527, 247] width 1055 height 495
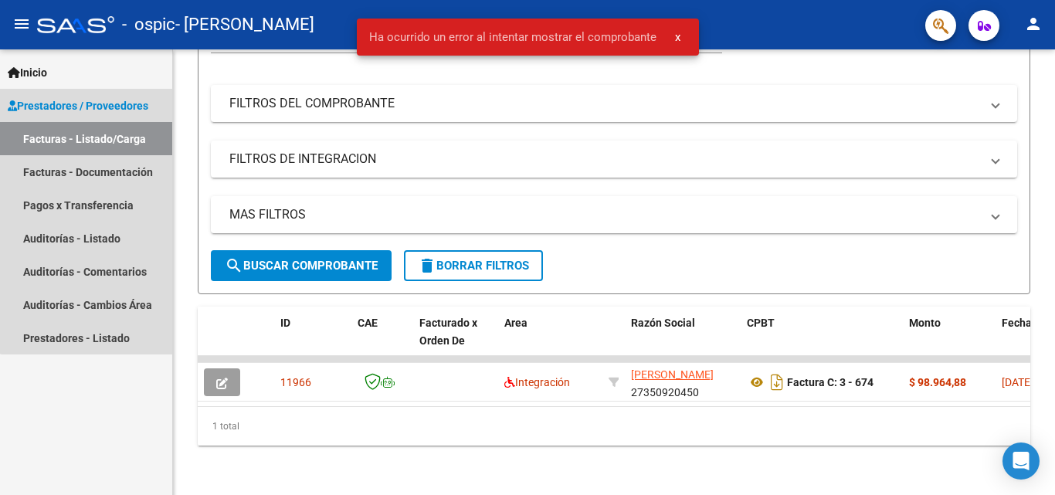
click at [101, 97] on span "Prestadores / Proveedores" at bounding box center [78, 105] width 141 height 17
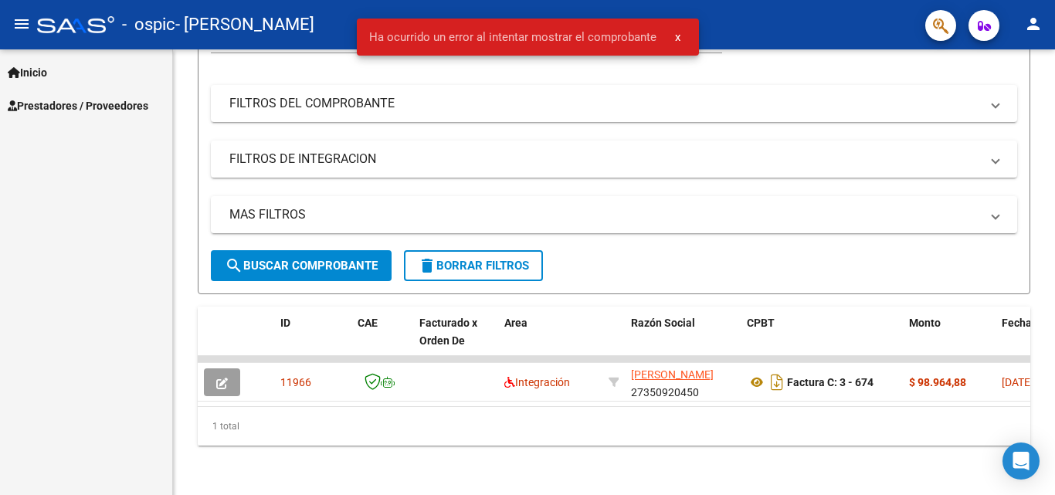
click at [115, 97] on span "Prestadores / Proveedores" at bounding box center [78, 105] width 141 height 17
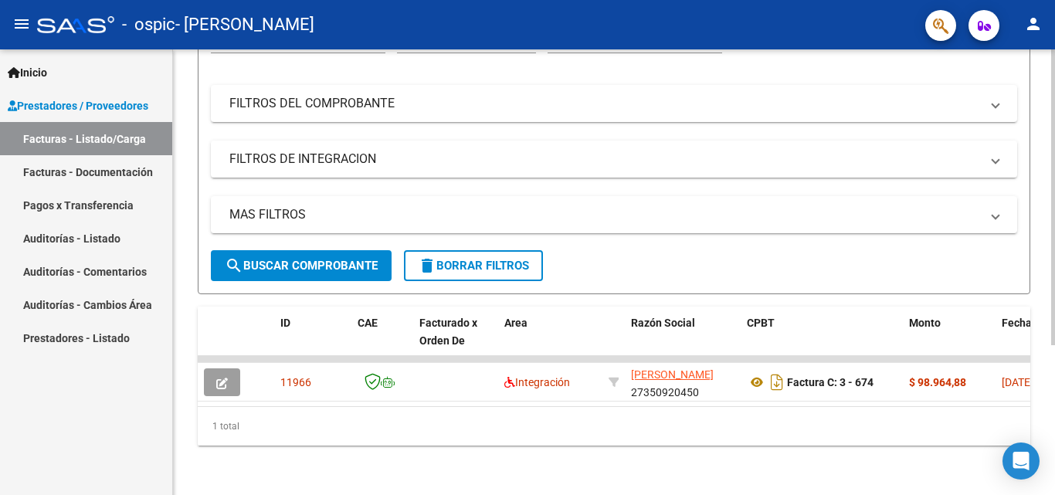
click at [228, 256] on mat-icon "search" at bounding box center [234, 265] width 19 height 19
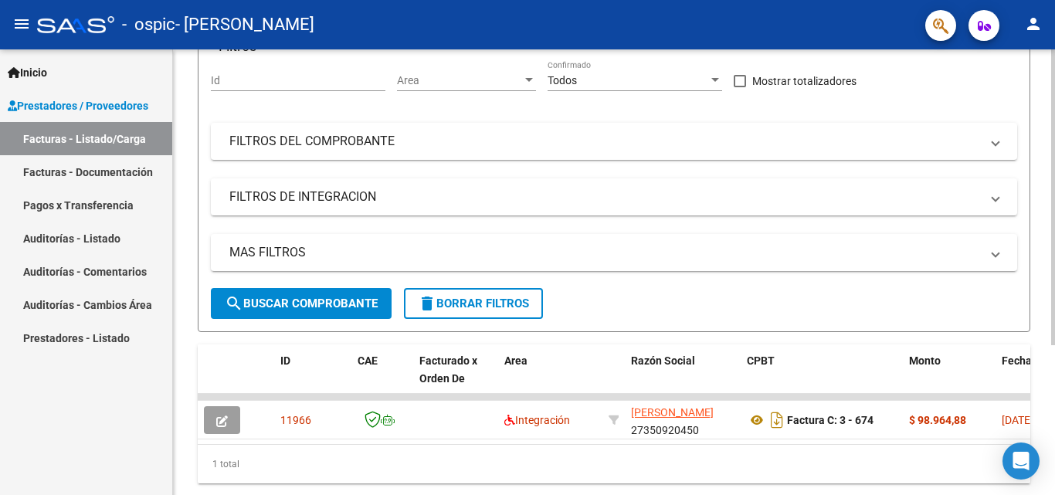
scroll to position [71, 0]
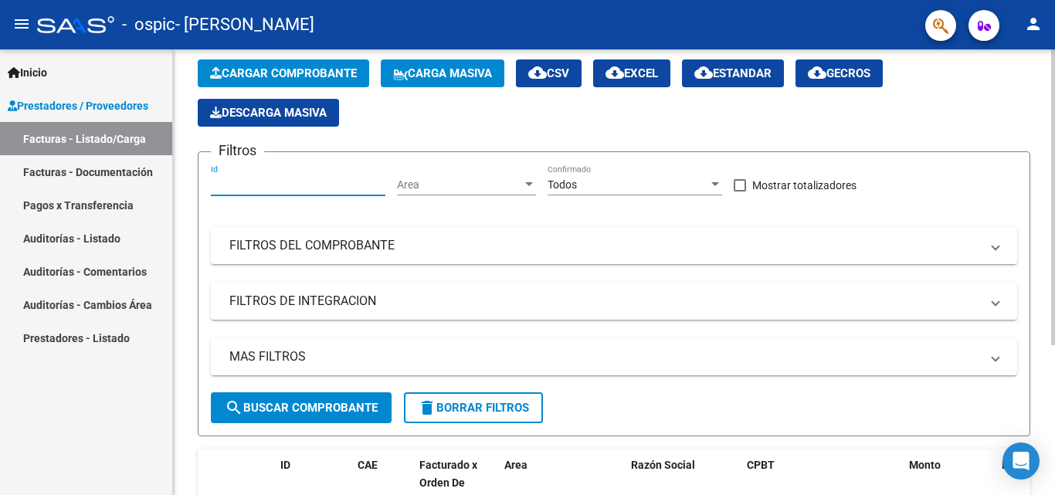
click at [280, 181] on input "Id" at bounding box center [298, 184] width 175 height 13
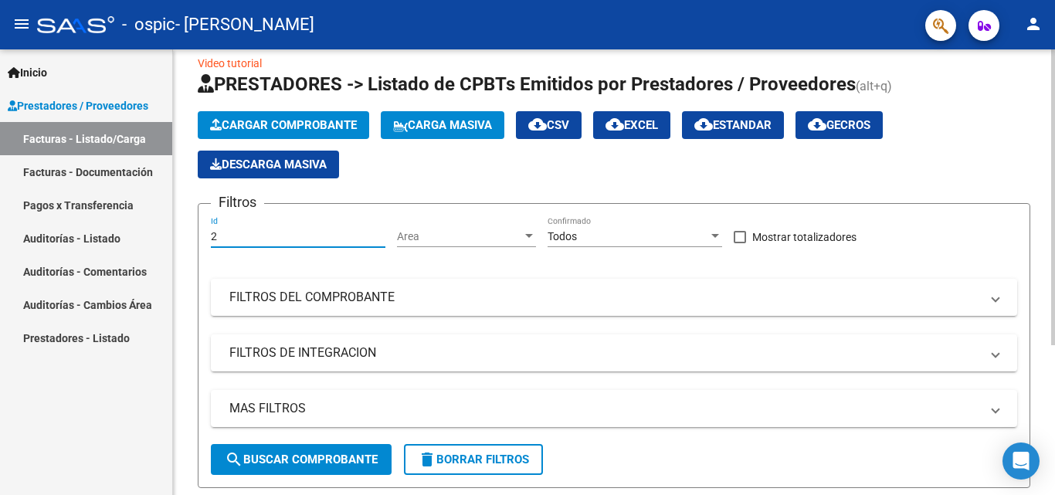
scroll to position [0, 0]
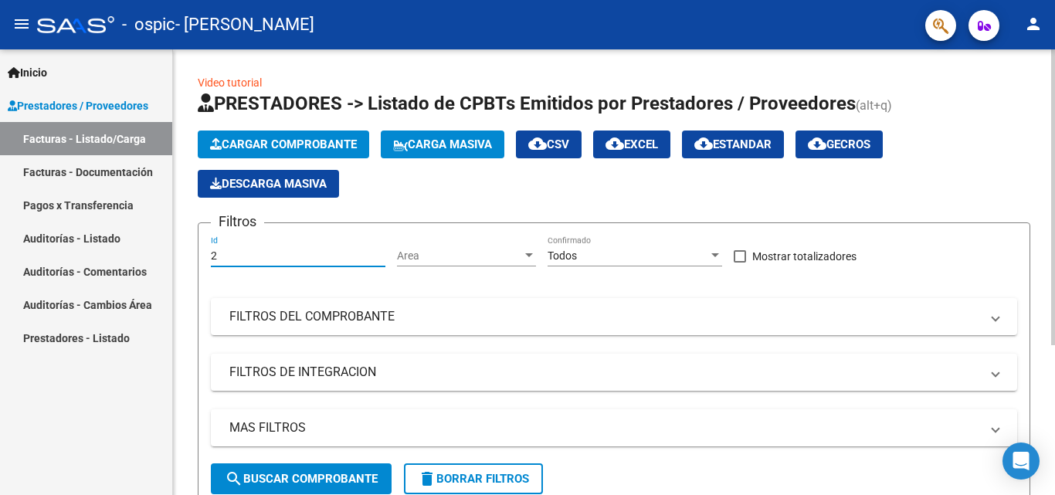
type input "2"
click at [576, 245] on div "Todos Confirmado" at bounding box center [635, 251] width 175 height 31
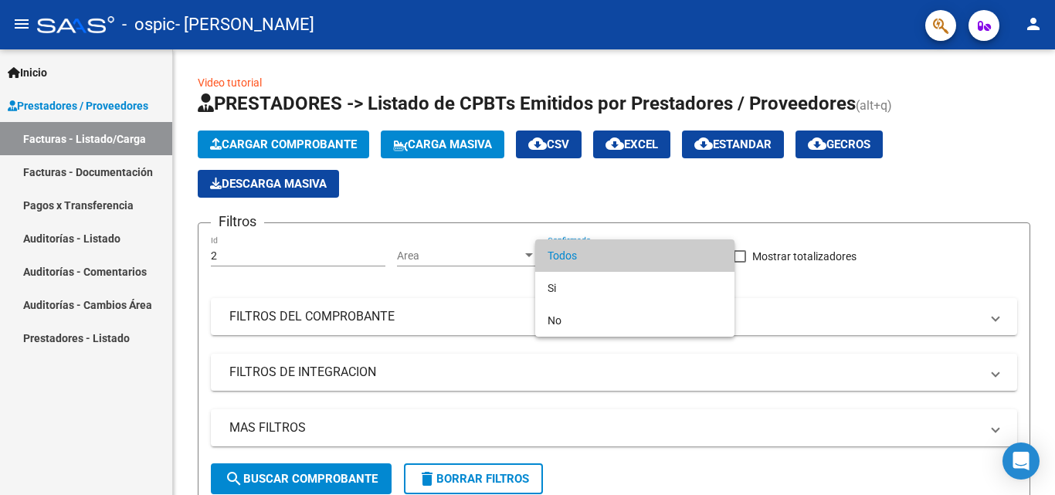
click at [576, 245] on span "Todos" at bounding box center [635, 255] width 175 height 32
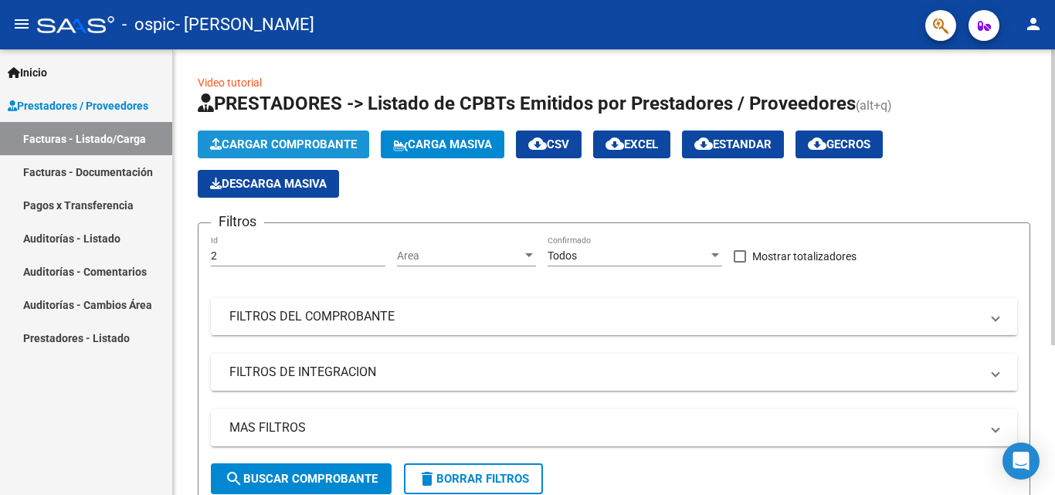
click at [274, 141] on span "Cargar Comprobante" at bounding box center [283, 145] width 147 height 14
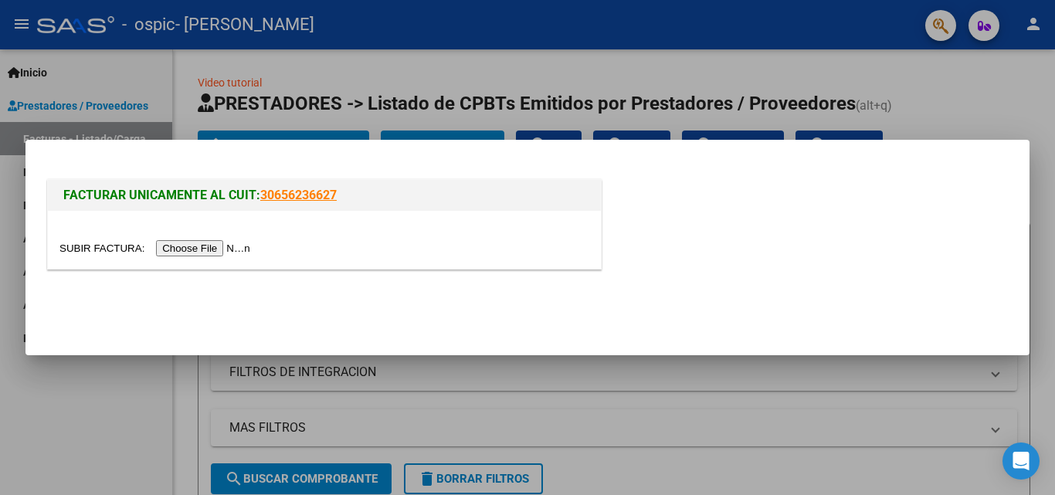
click at [233, 246] on input "file" at bounding box center [156, 248] width 195 height 16
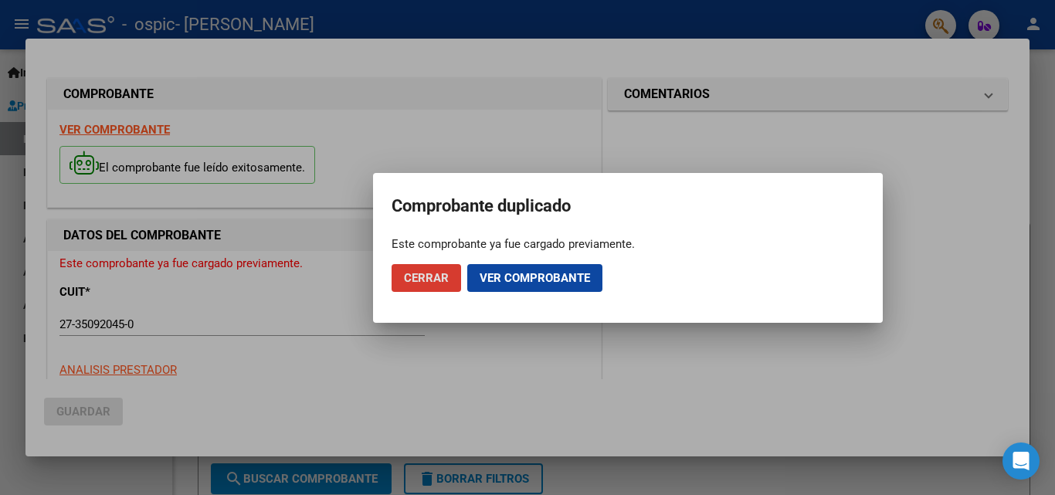
click at [520, 282] on span "Ver comprobante" at bounding box center [535, 278] width 110 height 14
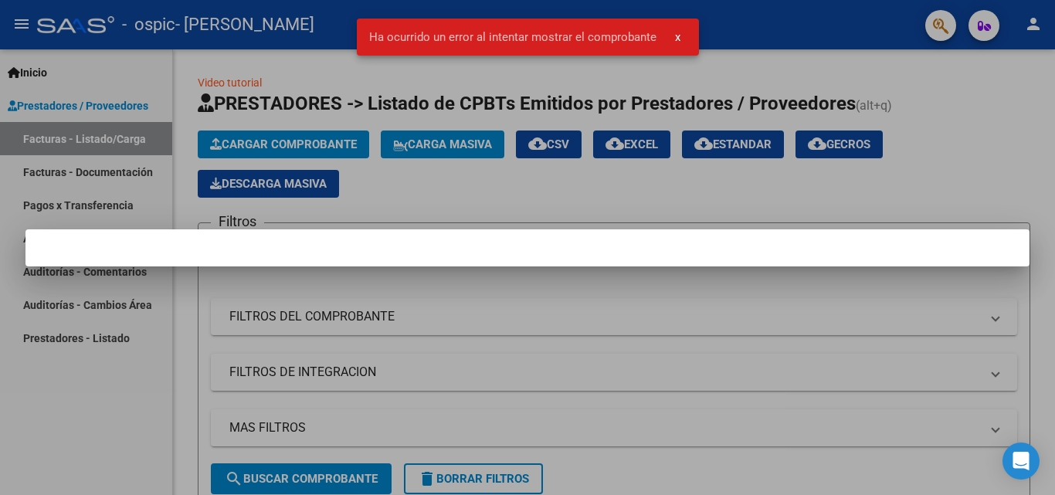
click at [681, 35] on button "x" at bounding box center [678, 37] width 30 height 28
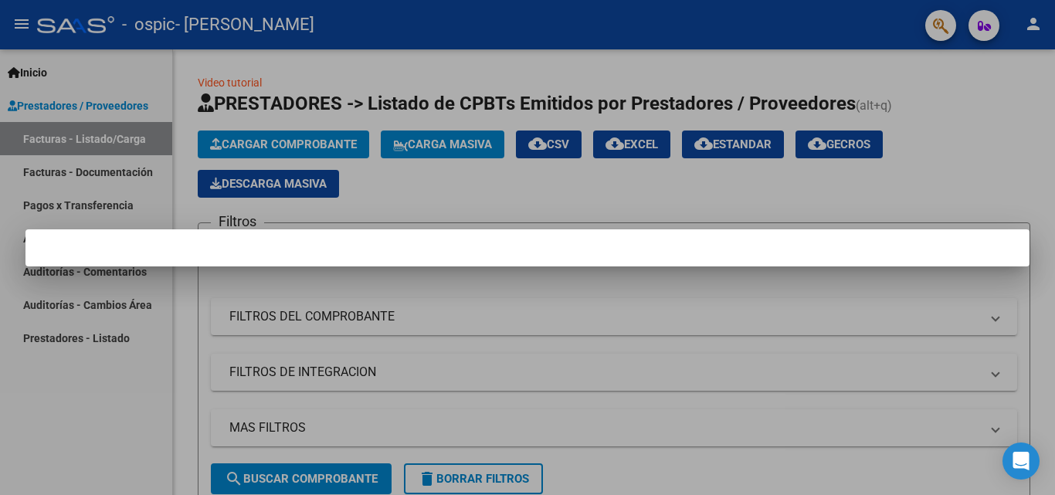
click at [397, 191] on div at bounding box center [527, 247] width 1055 height 495
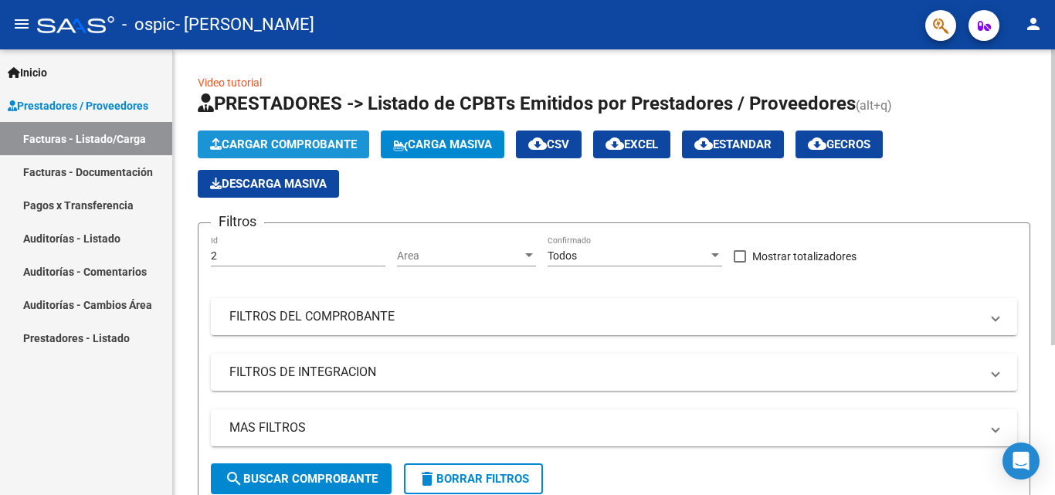
click at [331, 144] on span "Cargar Comprobante" at bounding box center [283, 145] width 147 height 14
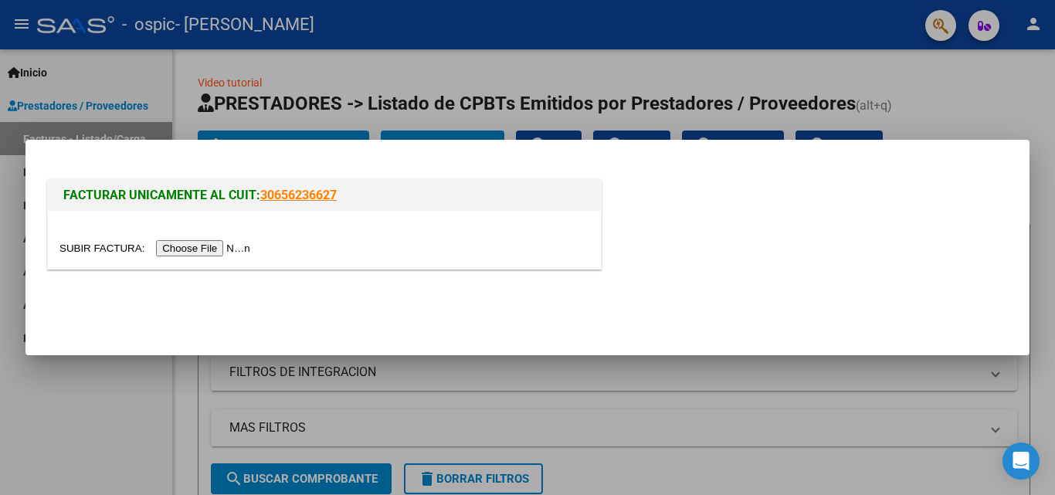
click at [209, 250] on input "file" at bounding box center [156, 248] width 195 height 16
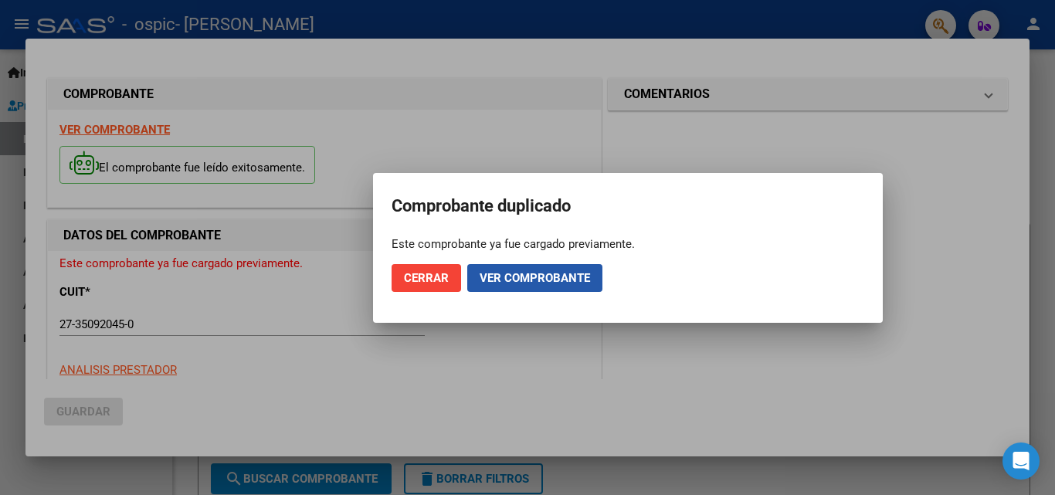
click at [508, 282] on span "Ver comprobante" at bounding box center [535, 278] width 110 height 14
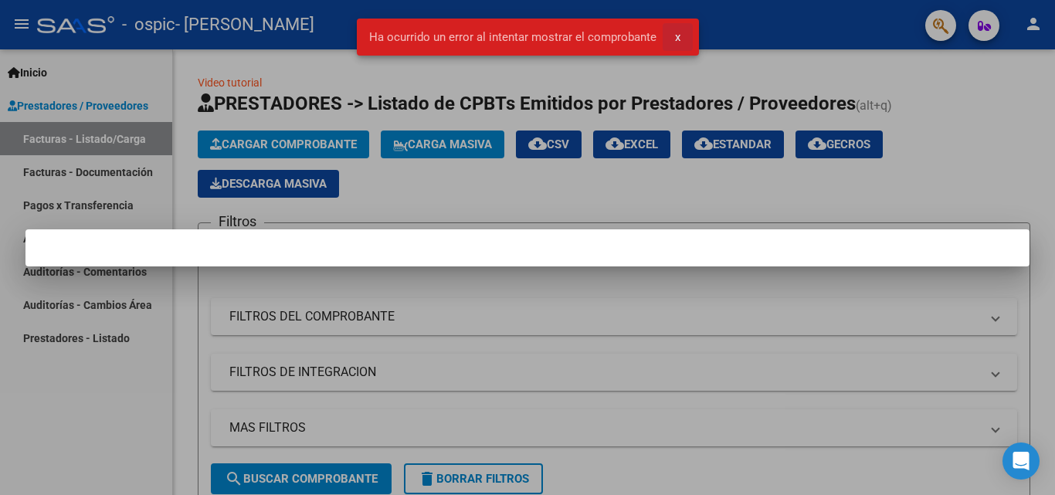
drag, startPoint x: 677, startPoint y: 35, endPoint x: 675, endPoint y: 45, distance: 10.2
click at [676, 36] on span "x" at bounding box center [677, 37] width 5 height 14
